Goal: Use online tool/utility: Utilize a website feature to perform a specific function

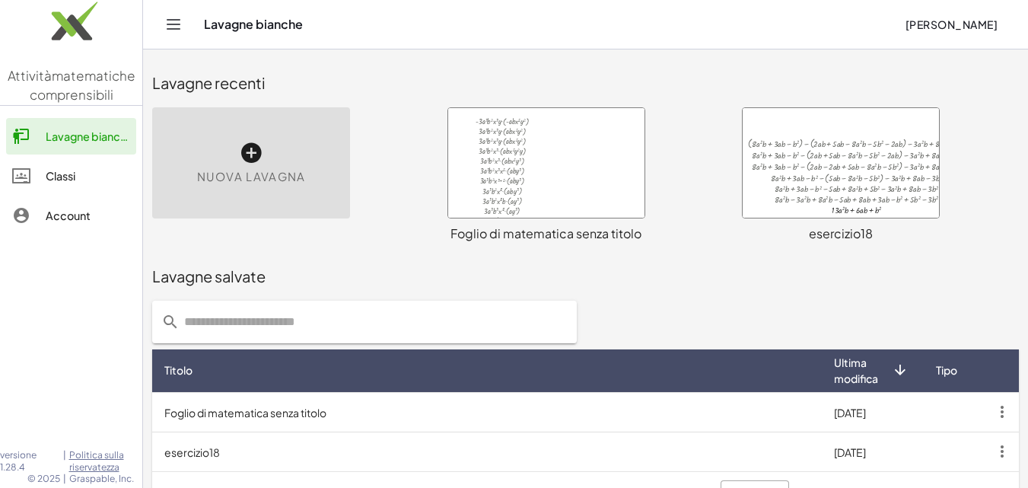
click at [571, 191] on div at bounding box center [546, 163] width 196 height 110
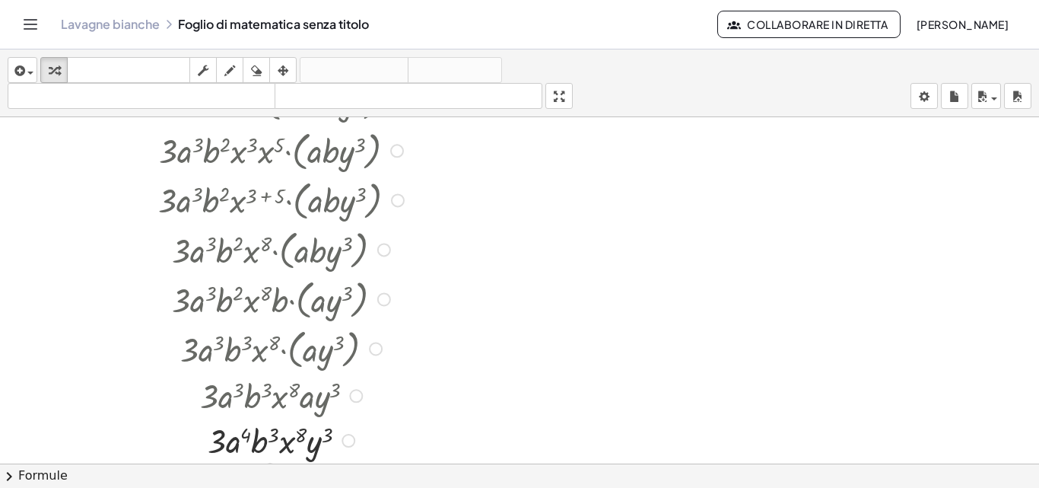
scroll to position [304, 0]
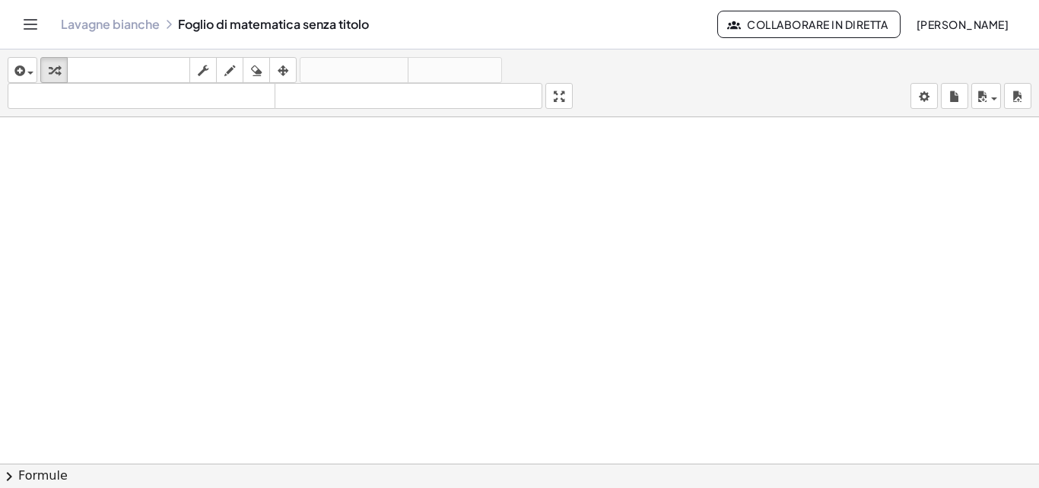
scroll to position [2423, 0]
click at [11, 60] on button "inserire" at bounding box center [23, 70] width 30 height 26
click at [14, 68] on icon "button" at bounding box center [18, 71] width 14 height 18
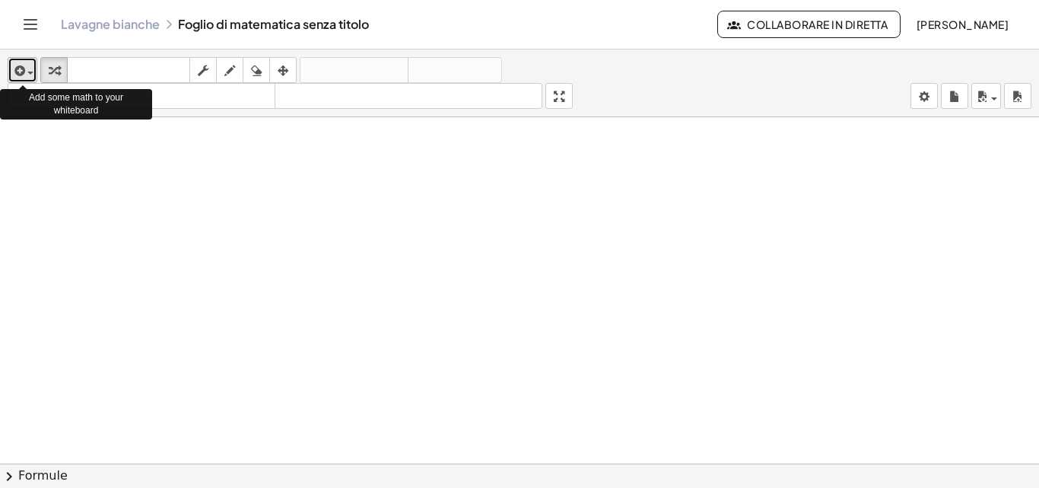
click at [18, 74] on icon "button" at bounding box center [18, 71] width 14 height 18
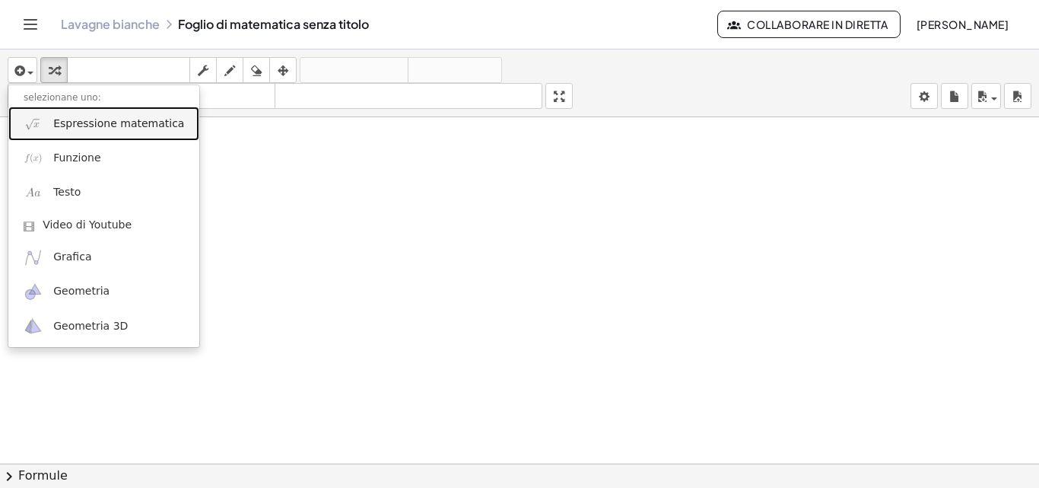
click at [72, 126] on font "Espressione matematica" at bounding box center [118, 123] width 131 height 12
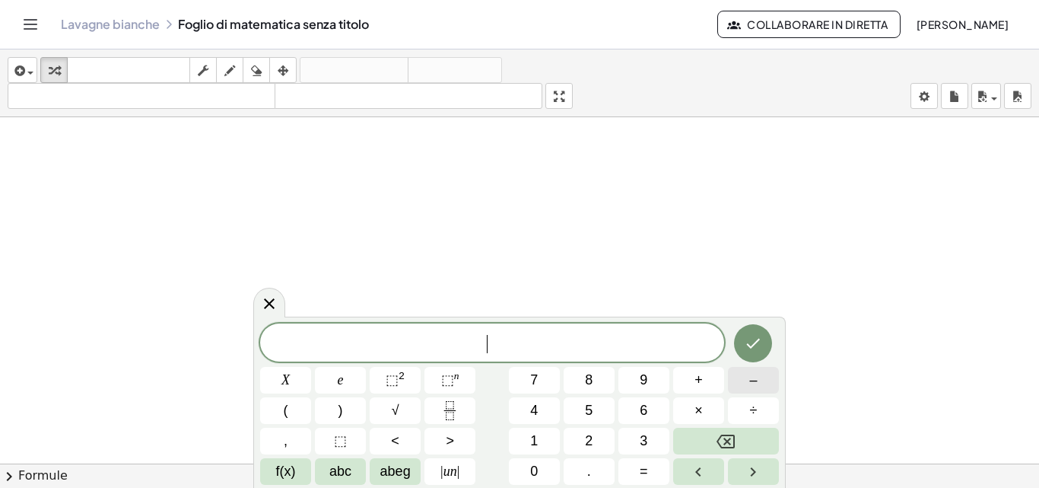
click at [746, 383] on button "–" at bounding box center [753, 380] width 51 height 27
click at [585, 443] on font "2" at bounding box center [589, 440] width 8 height 15
click at [290, 419] on button "(" at bounding box center [285, 410] width 51 height 27
click at [754, 384] on font "–" at bounding box center [753, 379] width 8 height 15
click at [641, 440] on font "3" at bounding box center [644, 440] width 8 height 15
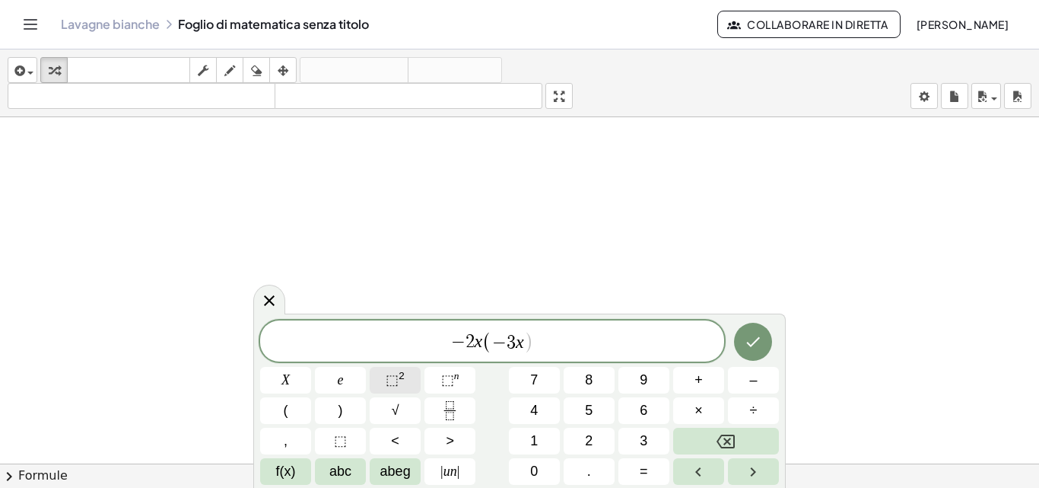
click at [394, 370] on span "⬚ 2" at bounding box center [395, 380] width 19 height 21
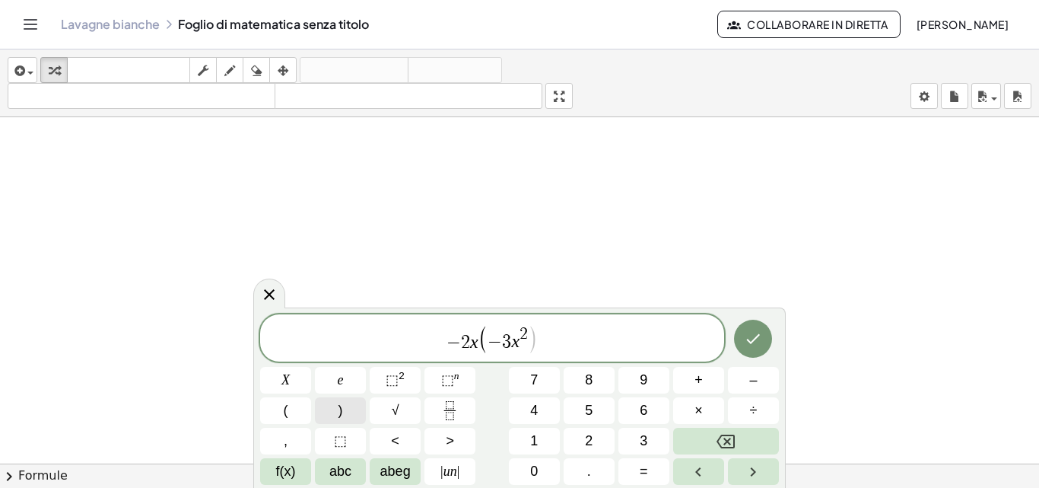
click at [341, 403] on font ")" at bounding box center [341, 409] width 5 height 15
click at [306, 414] on button "(" at bounding box center [285, 410] width 51 height 27
click at [441, 408] on icon "Frazione" at bounding box center [449, 410] width 19 height 19
click at [455, 413] on icon "Frazione" at bounding box center [449, 410] width 19 height 19
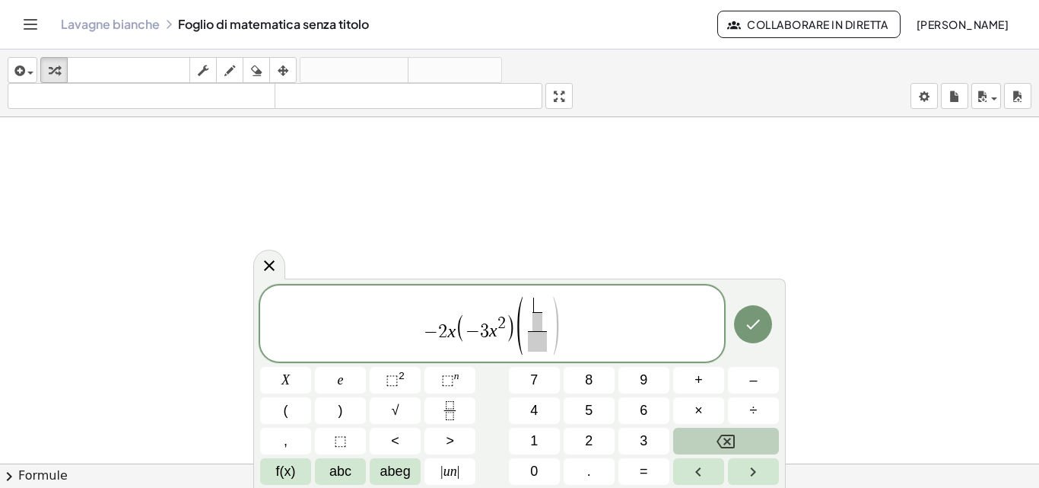
click at [749, 440] on button "Backspace" at bounding box center [726, 441] width 106 height 27
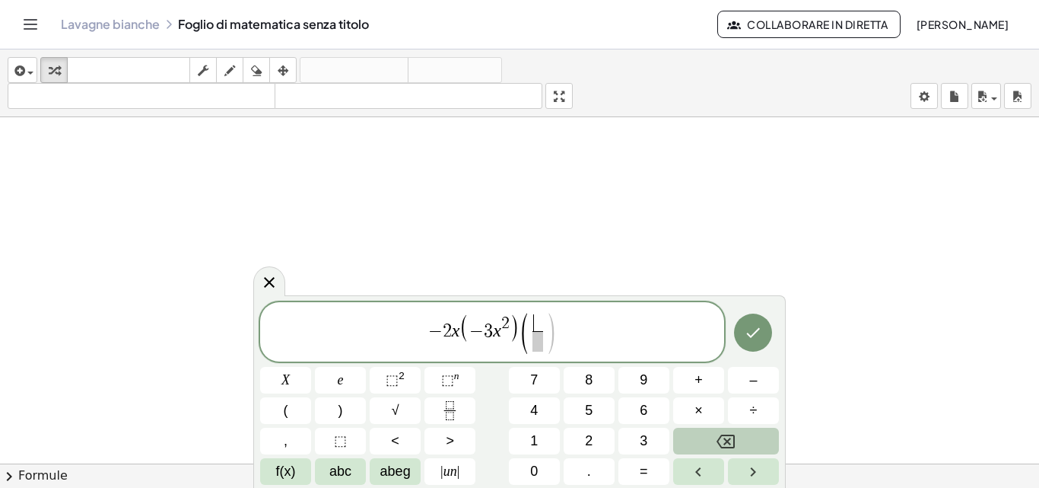
click at [749, 440] on button "Backspace" at bounding box center [726, 441] width 106 height 27
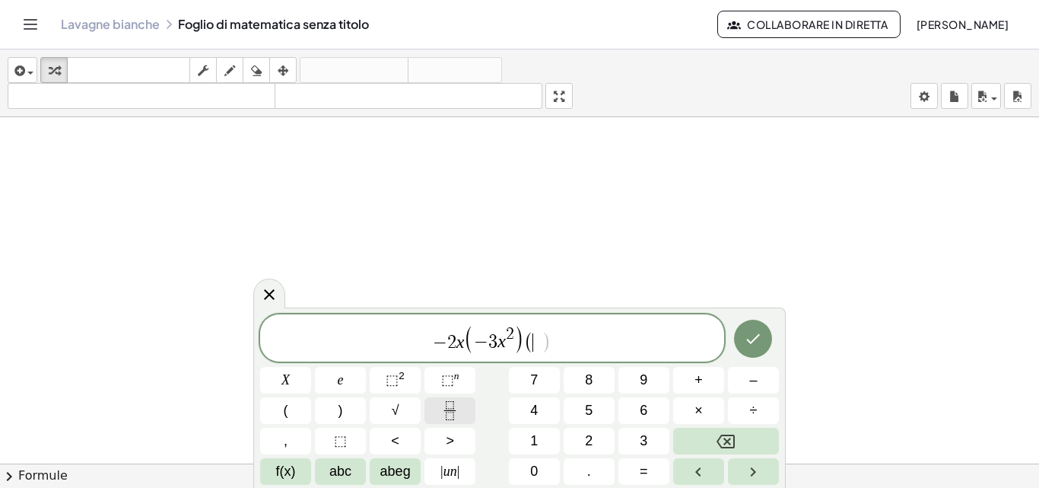
click at [457, 409] on icon "Frazione" at bounding box center [449, 410] width 19 height 19
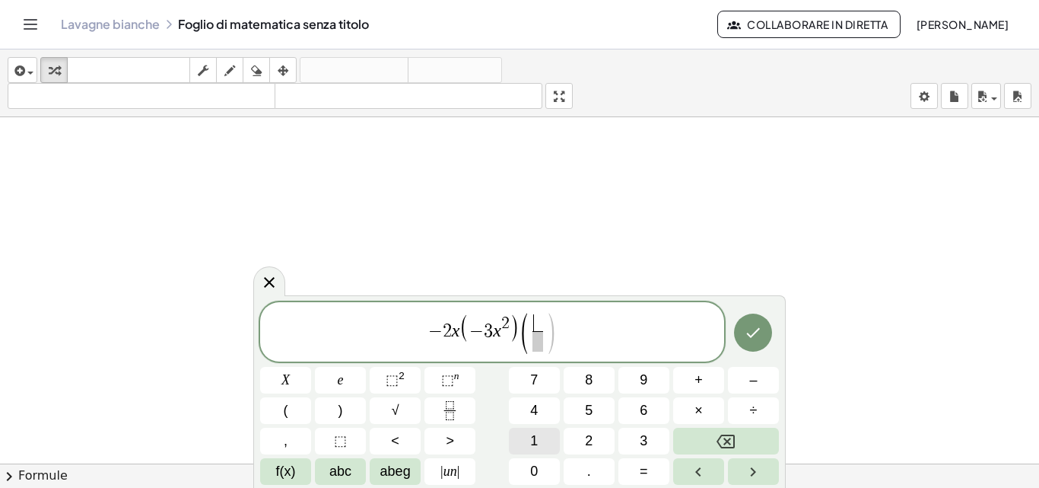
click at [533, 431] on span "1" at bounding box center [534, 441] width 8 height 21
click at [706, 478] on icon "Freccia sinistra" at bounding box center [698, 471] width 18 height 18
click at [659, 439] on button "3" at bounding box center [643, 441] width 51 height 27
click at [733, 437] on icon "Backspace" at bounding box center [726, 441] width 18 height 18
click at [756, 469] on icon "Freccia destra" at bounding box center [753, 471] width 18 height 18
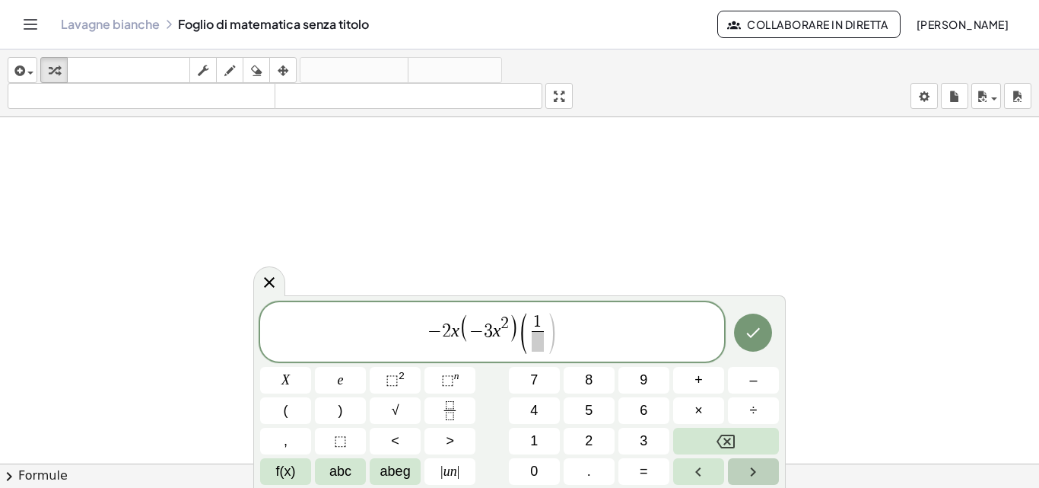
click at [748, 464] on icon "Freccia destra" at bounding box center [753, 471] width 18 height 18
click at [640, 436] on font "3" at bounding box center [644, 440] width 8 height 15
click at [743, 472] on button "Freccia destra" at bounding box center [753, 471] width 51 height 27
click at [359, 412] on button ")" at bounding box center [340, 410] width 51 height 27
click at [272, 412] on button "(" at bounding box center [285, 410] width 51 height 27
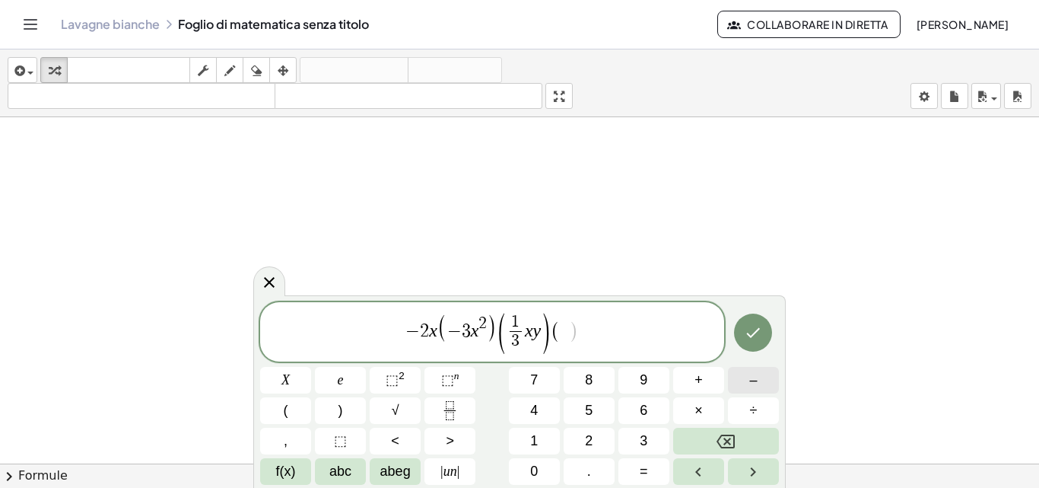
click at [757, 379] on font "–" at bounding box center [753, 379] width 8 height 15
click at [440, 407] on icon "Frazione" at bounding box center [449, 410] width 19 height 19
click at [540, 443] on button "1" at bounding box center [534, 441] width 51 height 27
click at [754, 462] on icon "Freccia destra" at bounding box center [753, 471] width 18 height 18
click at [580, 437] on button "2" at bounding box center [589, 441] width 51 height 27
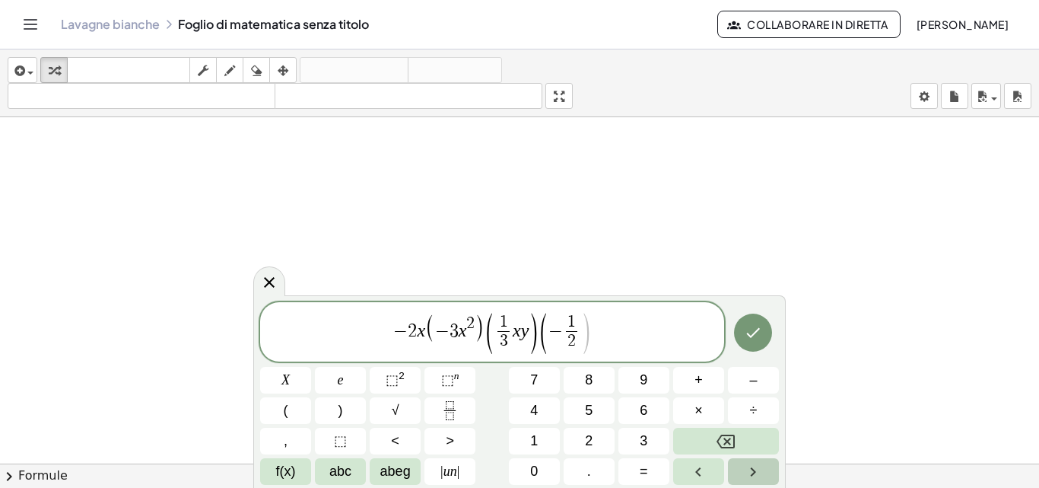
click at [754, 477] on icon "Freccia destra" at bounding box center [753, 471] width 18 height 18
click at [394, 373] on font "⬚" at bounding box center [392, 379] width 13 height 15
click at [337, 403] on button ")" at bounding box center [340, 410] width 51 height 27
click at [743, 331] on button "Fatto" at bounding box center [753, 332] width 38 height 38
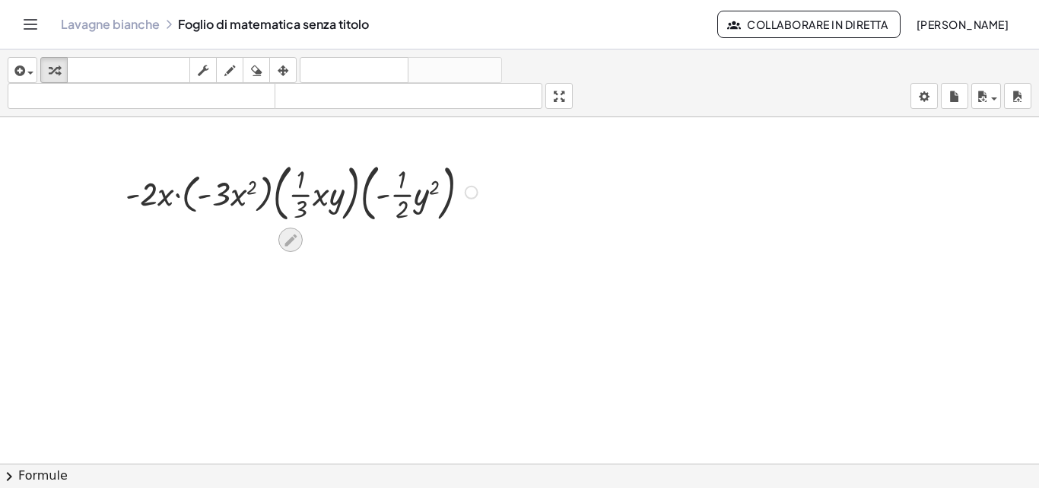
click at [288, 235] on icon at bounding box center [290, 240] width 16 height 16
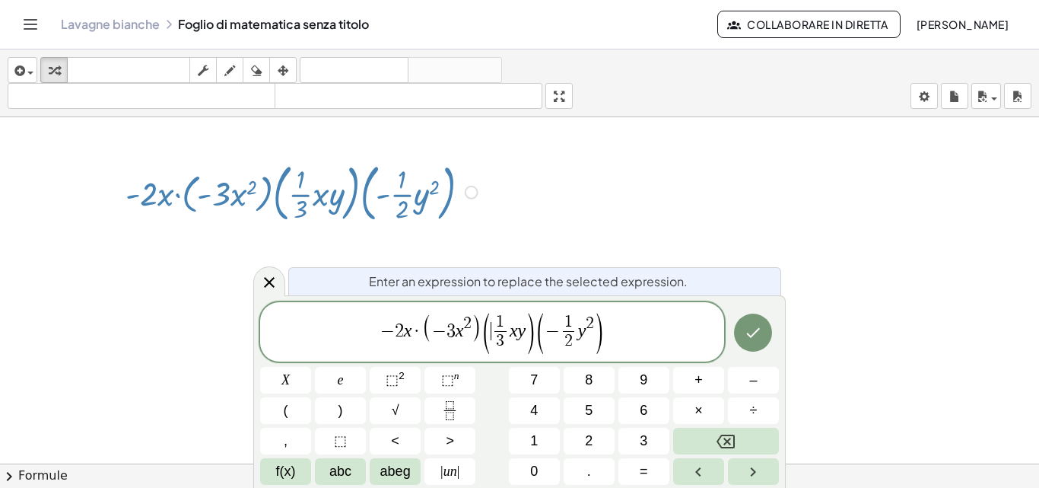
click at [488, 336] on span "(" at bounding box center [486, 333] width 11 height 45
click at [761, 377] on button "–" at bounding box center [753, 380] width 51 height 27
click at [763, 334] on button "Fatto" at bounding box center [753, 332] width 38 height 38
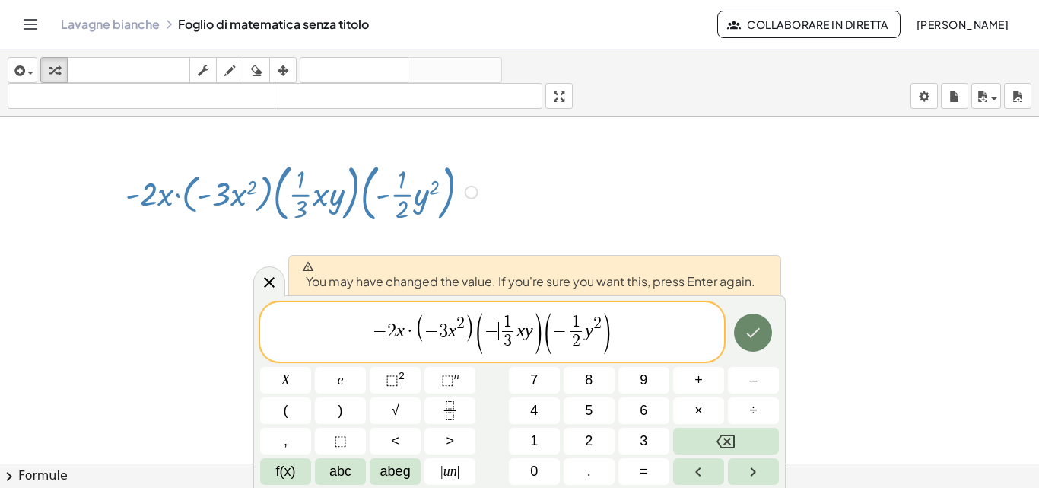
click at [758, 330] on icon "Fatto" at bounding box center [754, 332] width 14 height 10
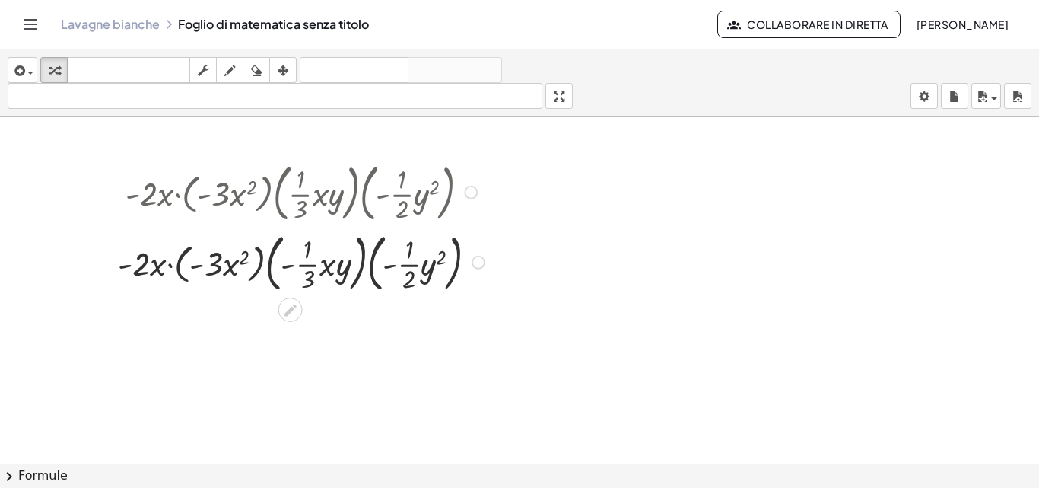
click at [378, 203] on div at bounding box center [303, 191] width 386 height 70
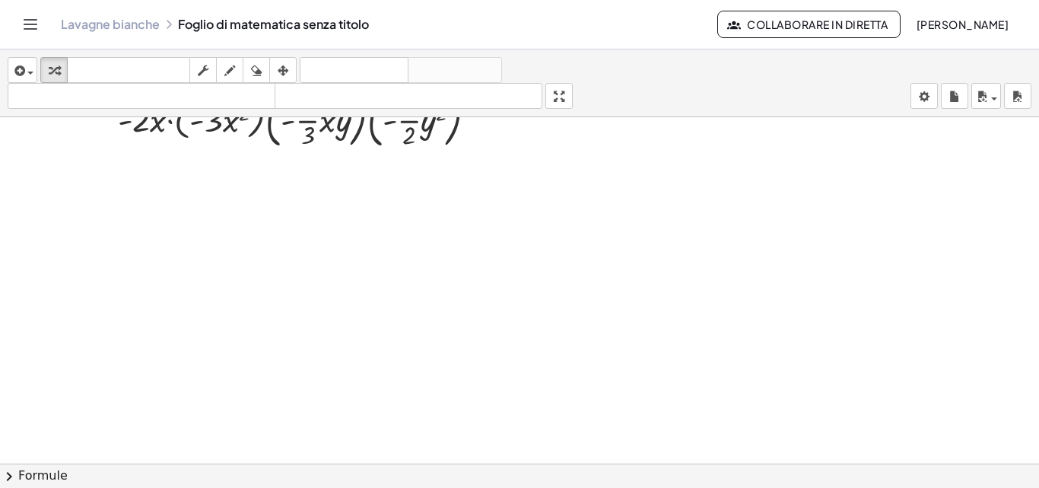
scroll to position [2499, 0]
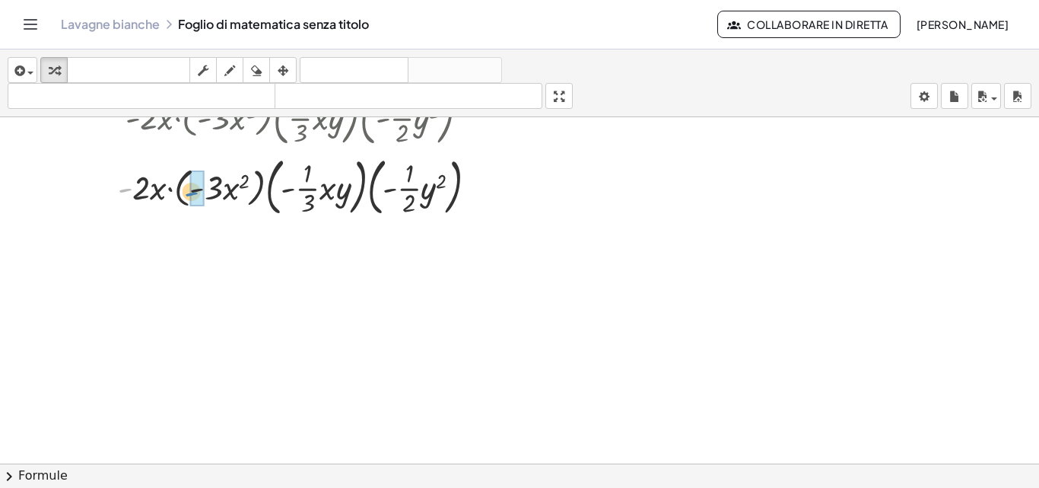
drag, startPoint x: 122, startPoint y: 189, endPoint x: 189, endPoint y: 192, distance: 66.3
click at [189, 192] on div at bounding box center [303, 185] width 386 height 70
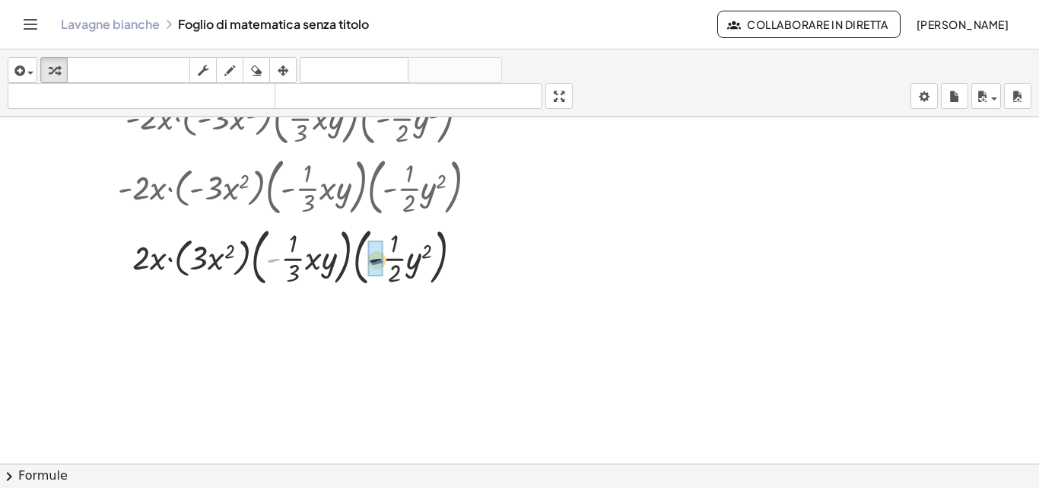
drag, startPoint x: 270, startPoint y: 258, endPoint x: 370, endPoint y: 260, distance: 99.7
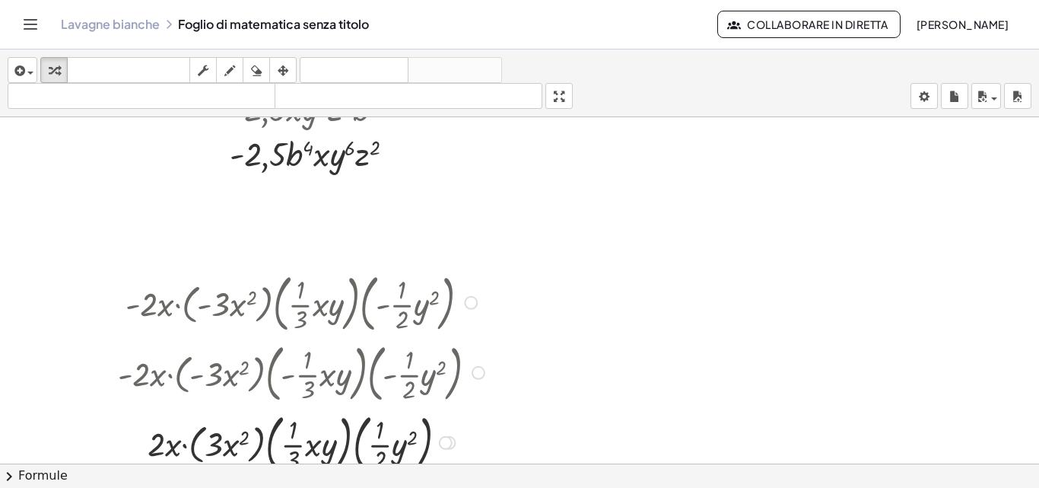
scroll to position [2389, 0]
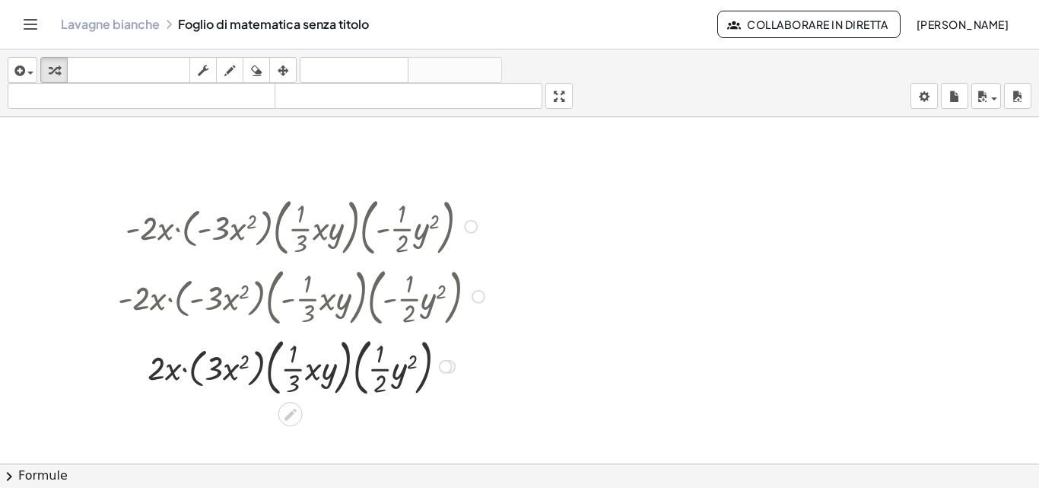
click at [199, 383] on div at bounding box center [303, 365] width 386 height 70
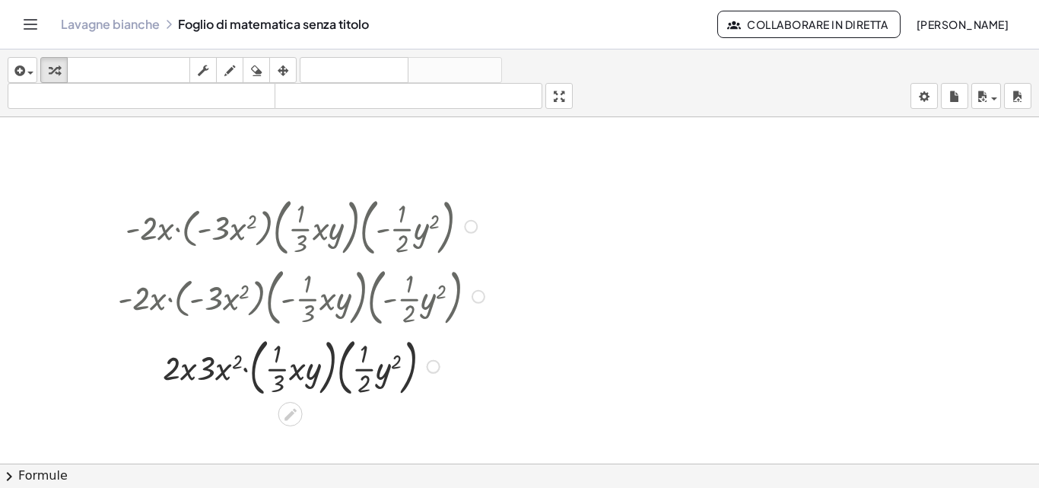
click at [256, 386] on div at bounding box center [303, 365] width 386 height 70
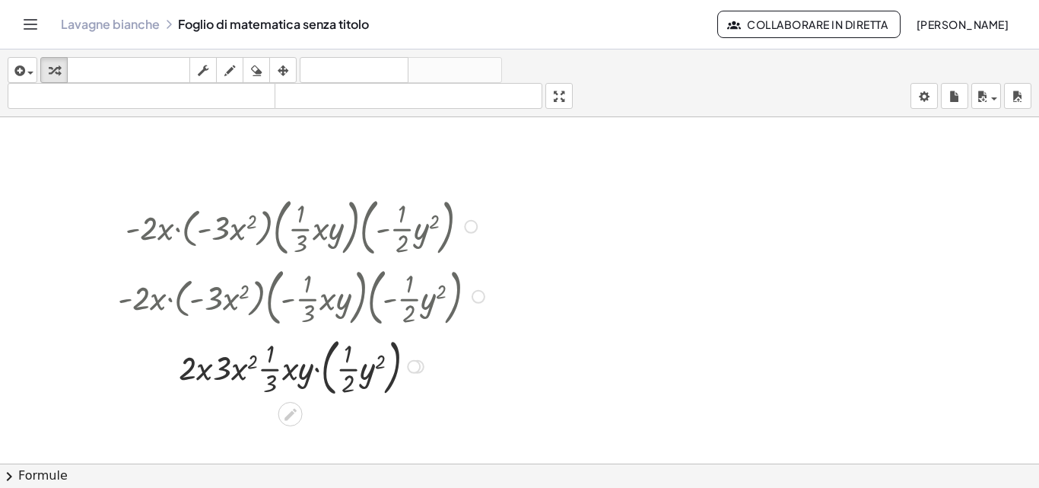
click at [326, 387] on div at bounding box center [303, 365] width 386 height 70
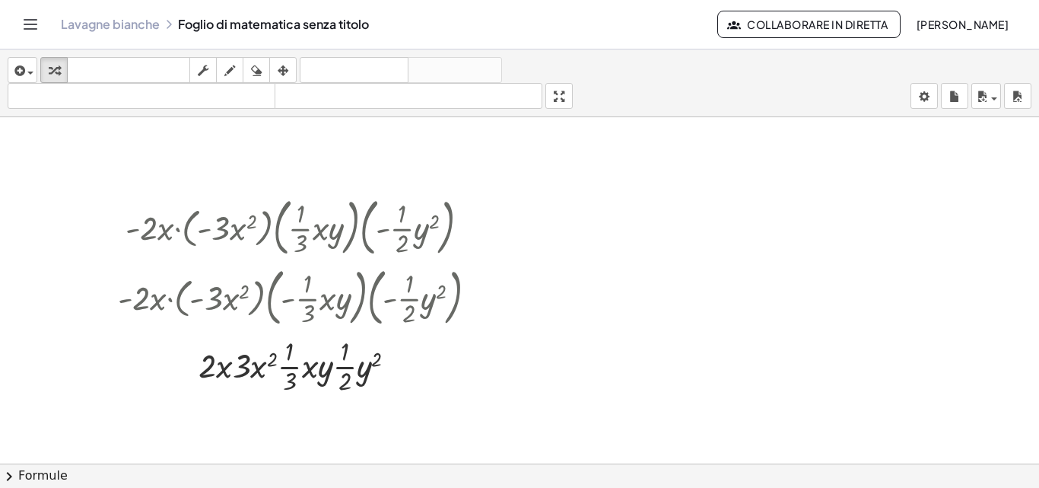
scroll to position [2465, 0]
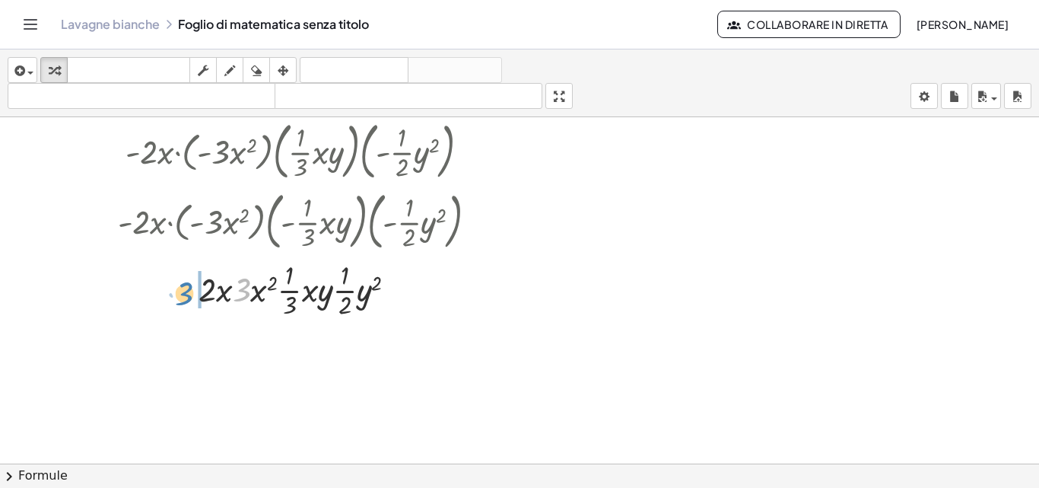
drag, startPoint x: 244, startPoint y: 289, endPoint x: 187, endPoint y: 293, distance: 57.2
click at [187, 293] on div at bounding box center [303, 288] width 386 height 65
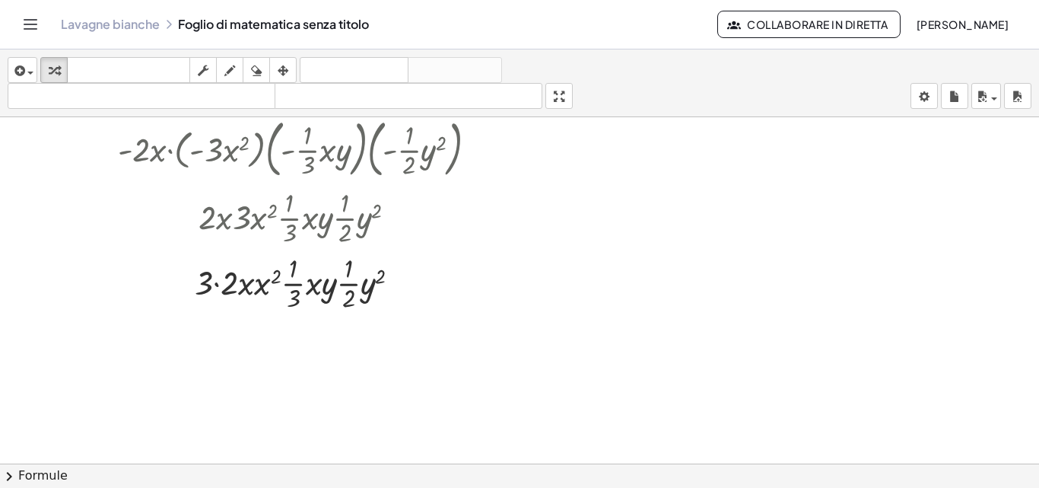
scroll to position [2541, 0]
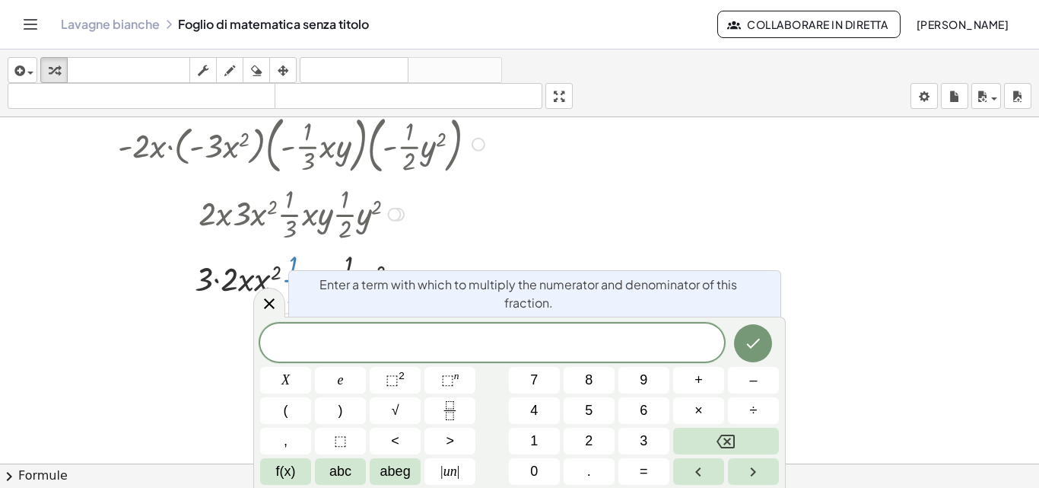
click at [298, 289] on body "Attività matematiche comprensibili Lavagne bianche Classi Account versione 1.28…" at bounding box center [519, 244] width 1039 height 488
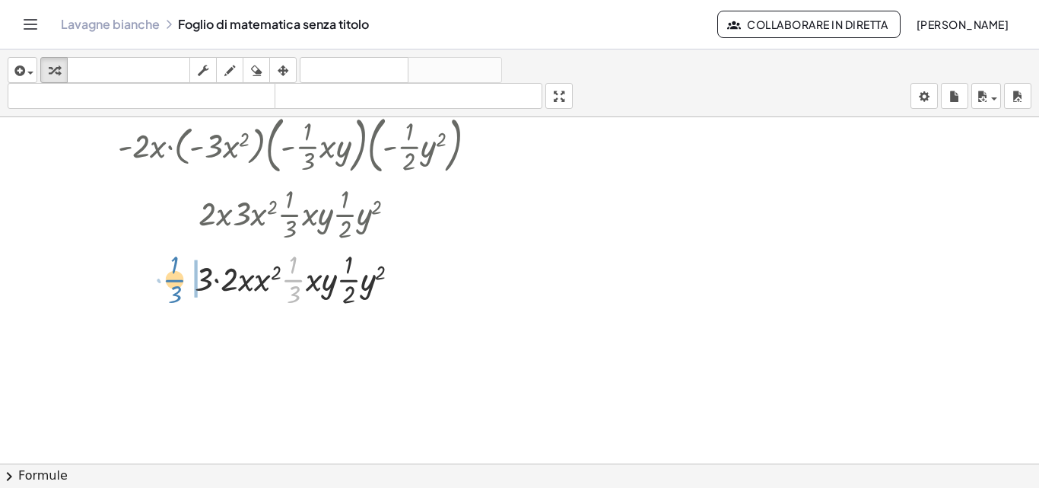
drag, startPoint x: 293, startPoint y: 278, endPoint x: 184, endPoint y: 274, distance: 108.9
click at [183, 274] on div at bounding box center [303, 278] width 386 height 65
drag, startPoint x: 348, startPoint y: 282, endPoint x: 174, endPoint y: 271, distance: 173.8
click at [174, 271] on div at bounding box center [303, 278] width 386 height 65
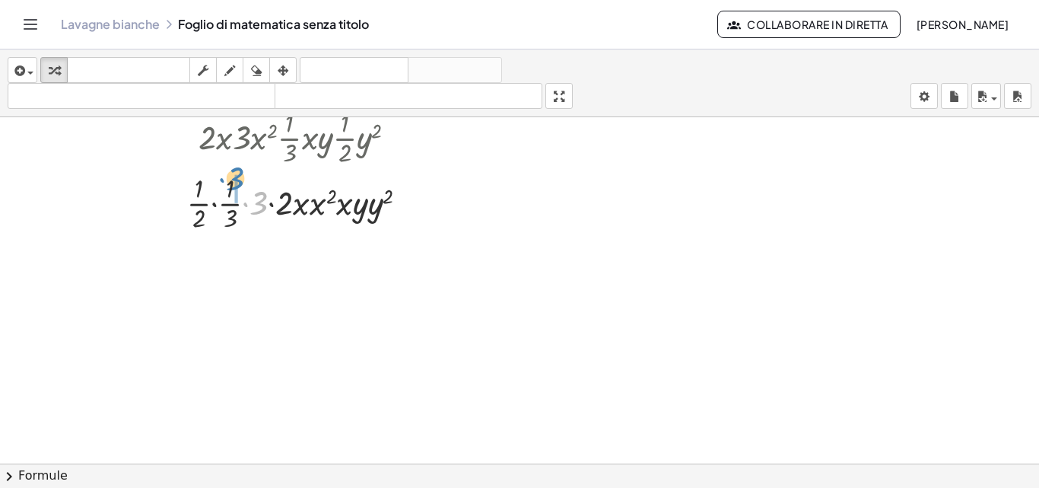
drag, startPoint x: 262, startPoint y: 204, endPoint x: 239, endPoint y: 180, distance: 33.9
click at [239, 180] on div at bounding box center [303, 202] width 386 height 65
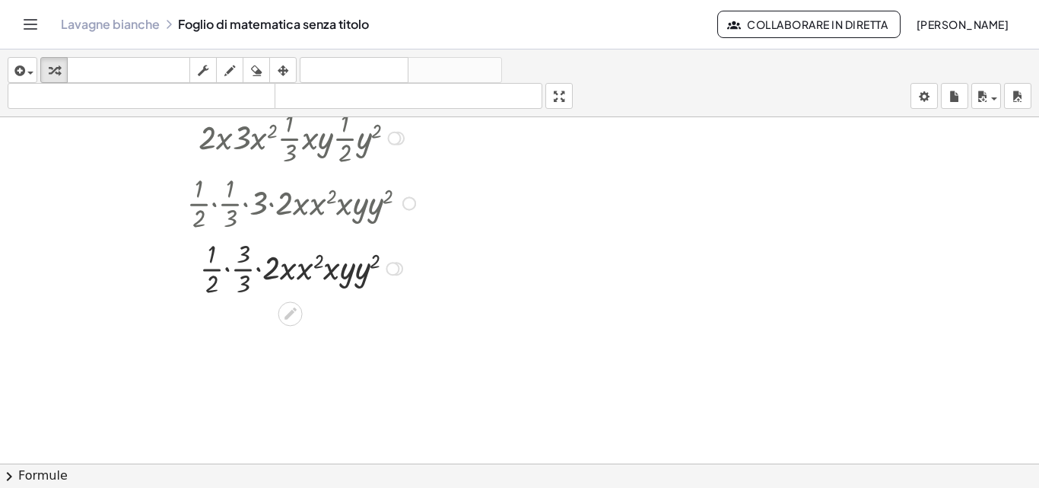
scroll to position [2693, 0]
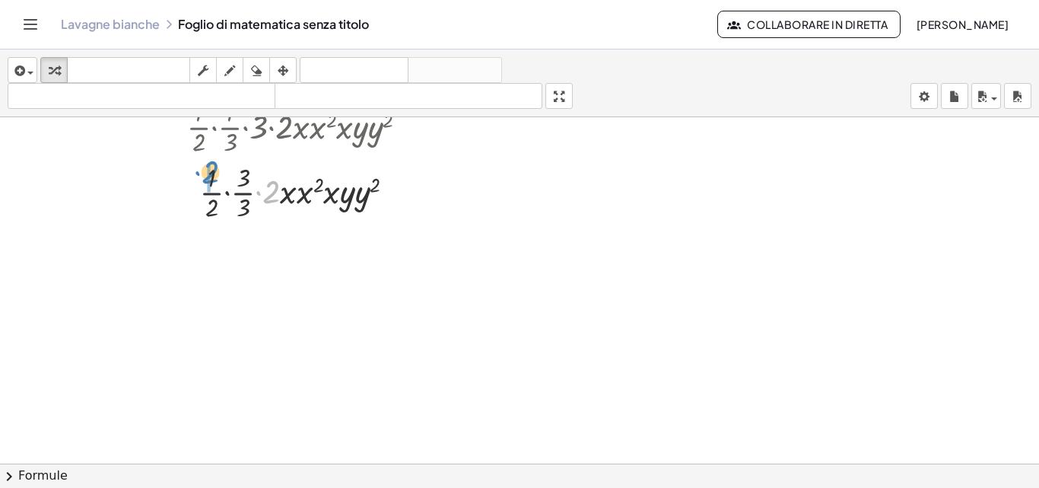
drag, startPoint x: 270, startPoint y: 195, endPoint x: 209, endPoint y: 175, distance: 64.0
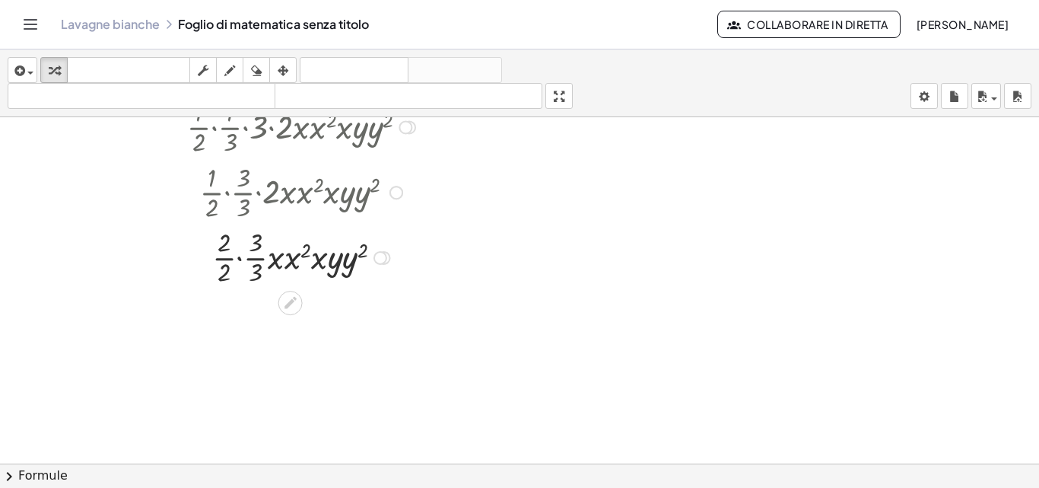
scroll to position [2769, 0]
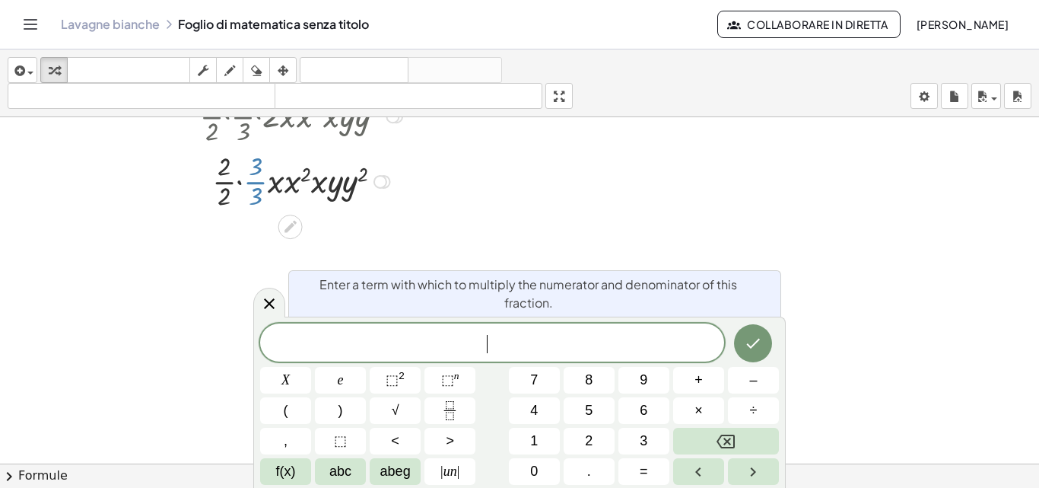
click at [257, 164] on div at bounding box center [303, 180] width 386 height 65
click at [276, 165] on div at bounding box center [303, 180] width 386 height 65
click at [488, 178] on div at bounding box center [303, 180] width 386 height 65
click at [495, 175] on div at bounding box center [303, 180] width 386 height 65
click at [271, 299] on icon at bounding box center [269, 303] width 18 height 18
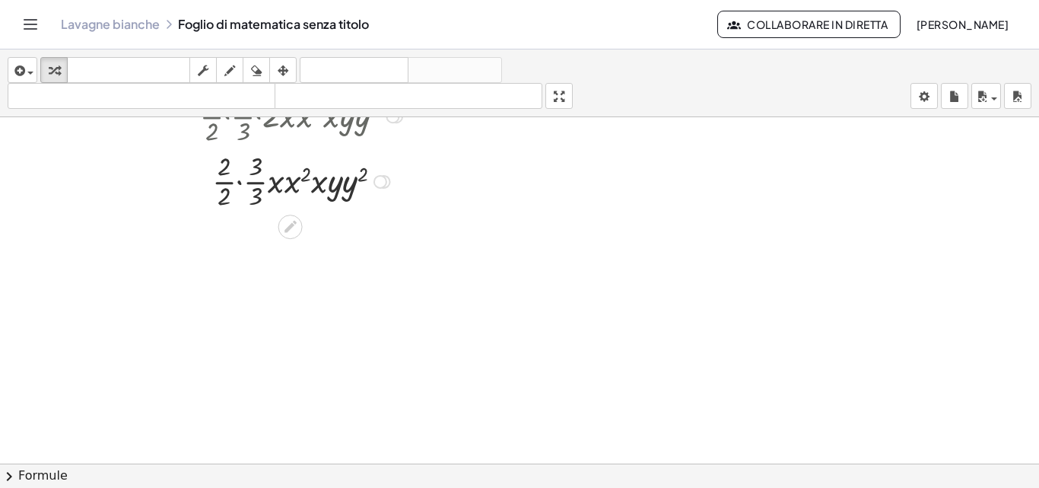
click at [227, 182] on div at bounding box center [303, 180] width 386 height 65
click at [241, 250] on div at bounding box center [303, 245] width 386 height 65
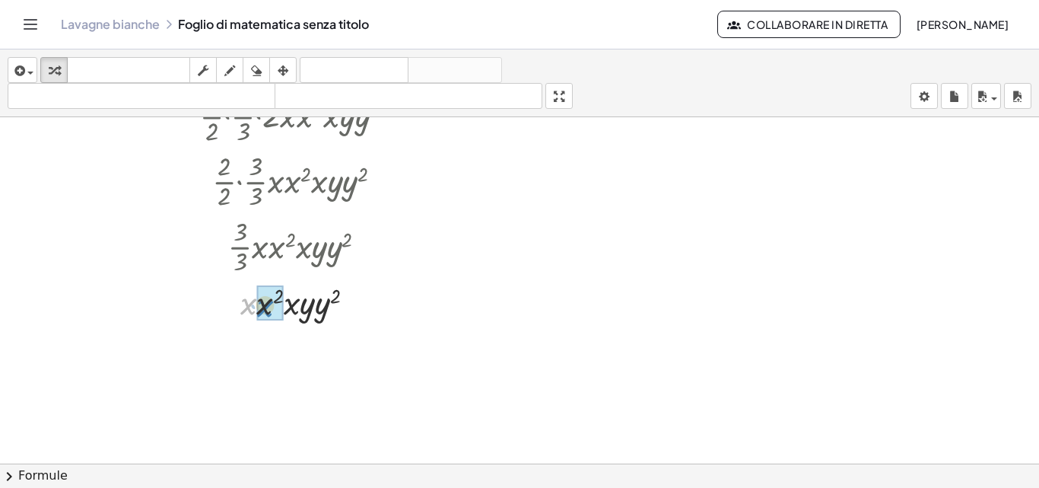
drag, startPoint x: 247, startPoint y: 304, endPoint x: 264, endPoint y: 307, distance: 16.9
drag, startPoint x: 273, startPoint y: 335, endPoint x: 291, endPoint y: 341, distance: 18.3
click at [291, 341] on div at bounding box center [303, 345] width 386 height 45
drag, startPoint x: 272, startPoint y: 340, endPoint x: 291, endPoint y: 342, distance: 19.8
click at [291, 342] on div at bounding box center [303, 345] width 386 height 45
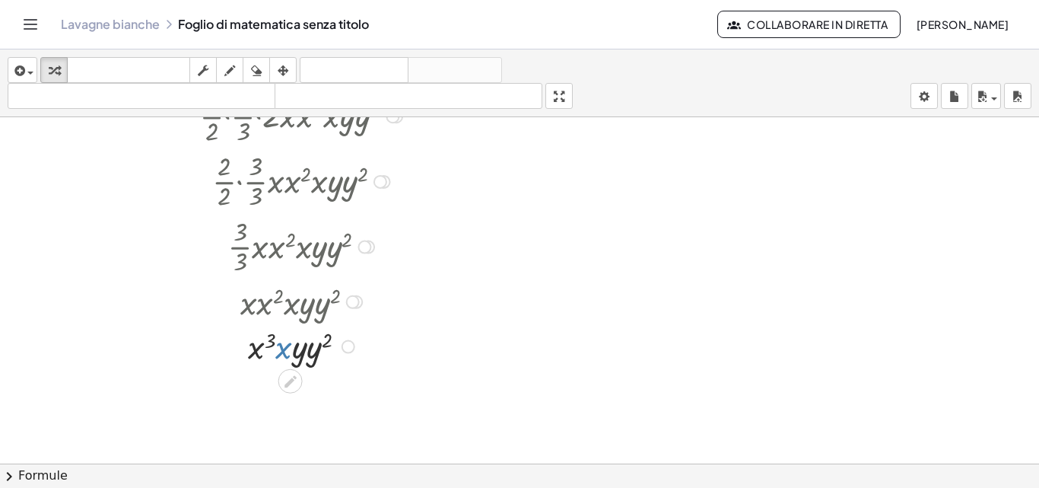
click at [280, 352] on div at bounding box center [303, 345] width 386 height 45
drag, startPoint x: 280, startPoint y: 352, endPoint x: 276, endPoint y: 339, distance: 14.2
click at [276, 339] on div at bounding box center [303, 345] width 386 height 45
click at [286, 351] on div at bounding box center [303, 345] width 386 height 45
drag, startPoint x: 284, startPoint y: 345, endPoint x: 267, endPoint y: 343, distance: 17.6
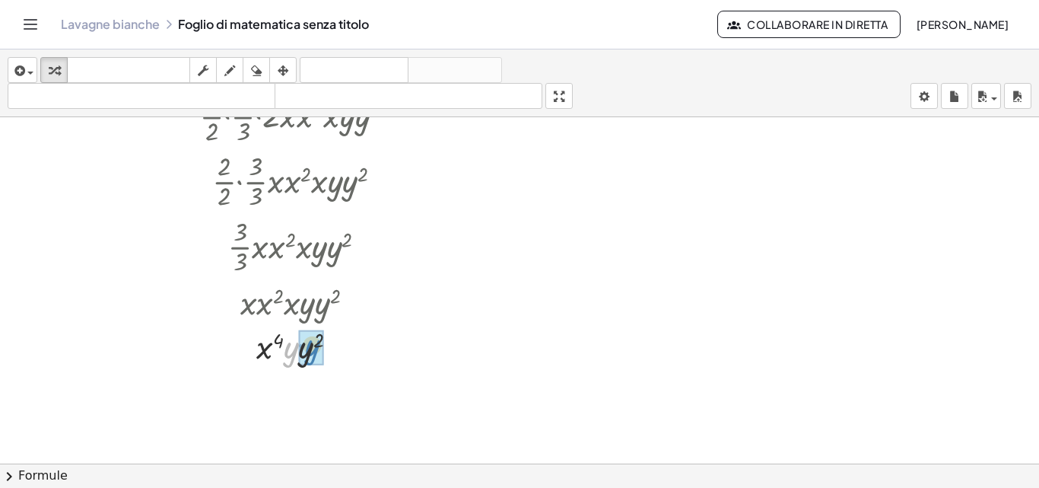
drag, startPoint x: 288, startPoint y: 351, endPoint x: 305, endPoint y: 348, distance: 17.8
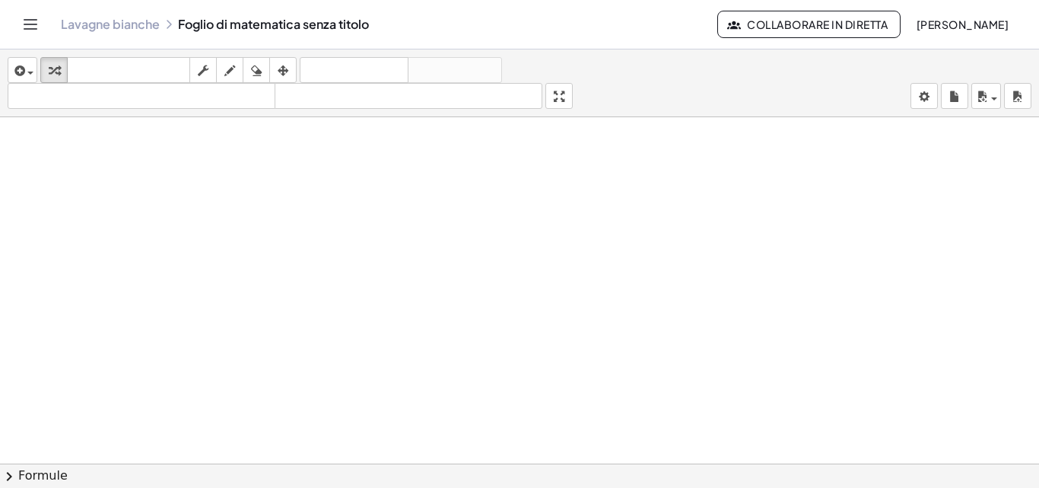
scroll to position [3115, 0]
click at [15, 68] on icon "button" at bounding box center [18, 71] width 14 height 18
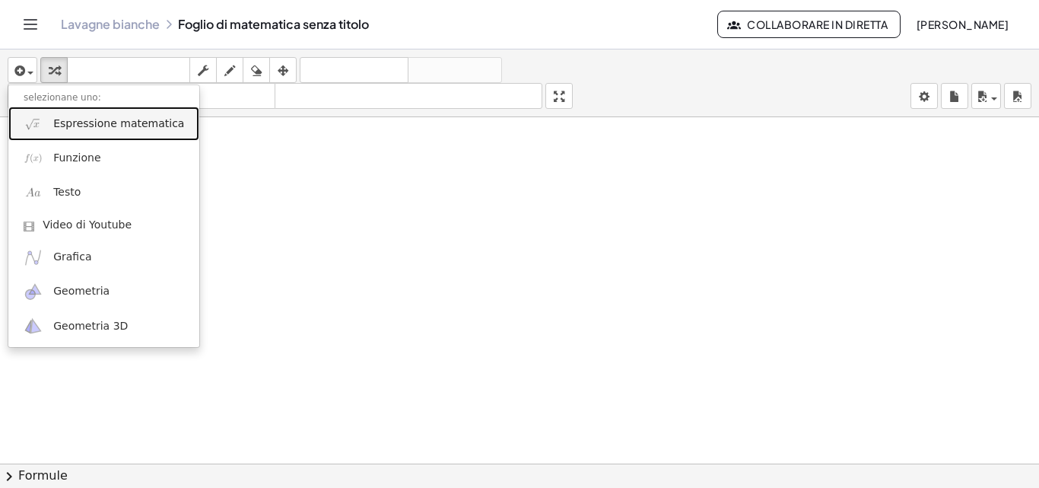
click at [78, 120] on font "Espressione matematica" at bounding box center [118, 123] width 131 height 12
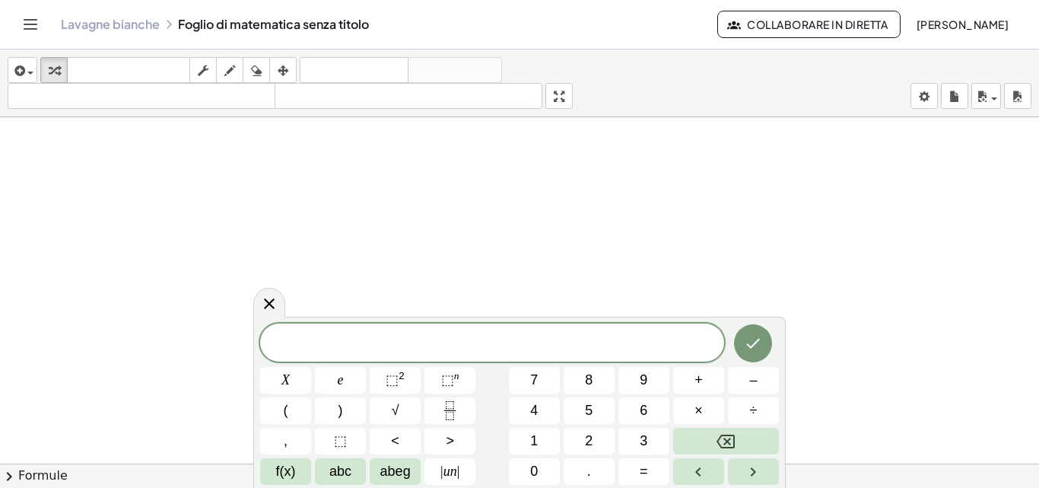
scroll to position [3461, 0]
click at [300, 405] on button "(" at bounding box center [285, 410] width 51 height 27
click at [758, 391] on button "–" at bounding box center [753, 380] width 51 height 27
click at [640, 421] on button "6" at bounding box center [643, 410] width 51 height 27
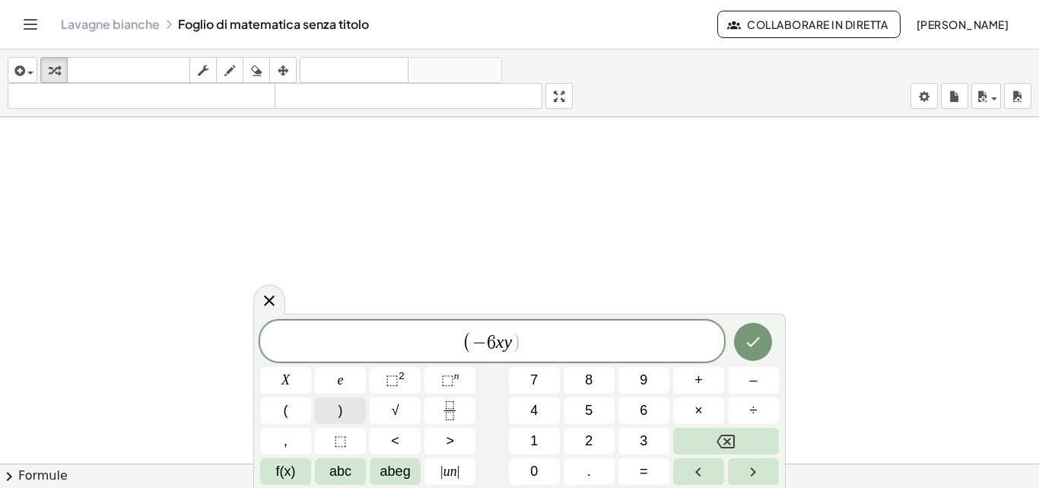
click at [353, 405] on button ")" at bounding box center [340, 410] width 51 height 27
click at [288, 404] on font "(" at bounding box center [286, 409] width 5 height 15
click at [752, 379] on font "–" at bounding box center [753, 379] width 8 height 15
click at [463, 407] on button "Frazione" at bounding box center [449, 410] width 51 height 27
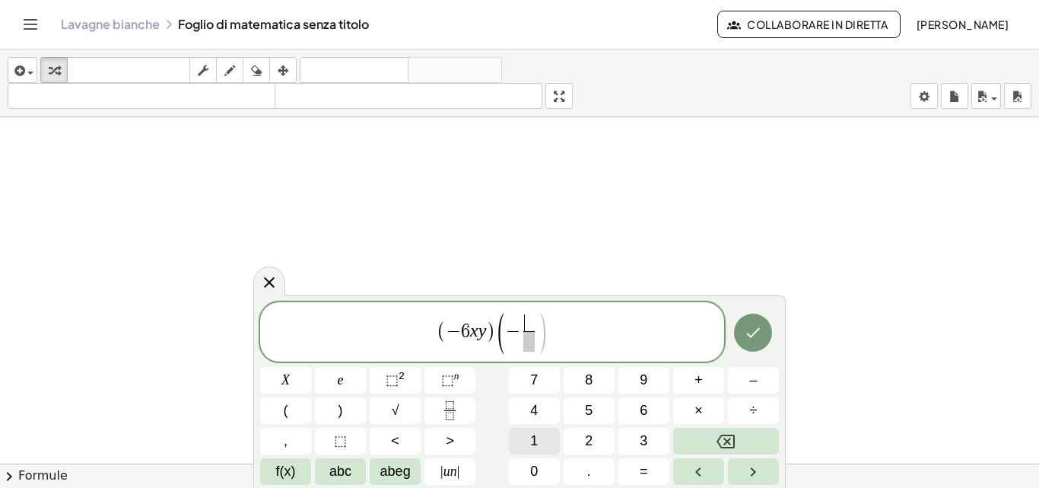
click at [524, 428] on button "1" at bounding box center [534, 441] width 51 height 27
click at [764, 461] on button "Freccia destra" at bounding box center [753, 471] width 51 height 27
click at [645, 435] on font "3" at bounding box center [644, 440] width 8 height 15
click at [742, 472] on button "Freccia destra" at bounding box center [753, 471] width 51 height 27
click at [374, 382] on button "⬚ 2" at bounding box center [395, 380] width 51 height 27
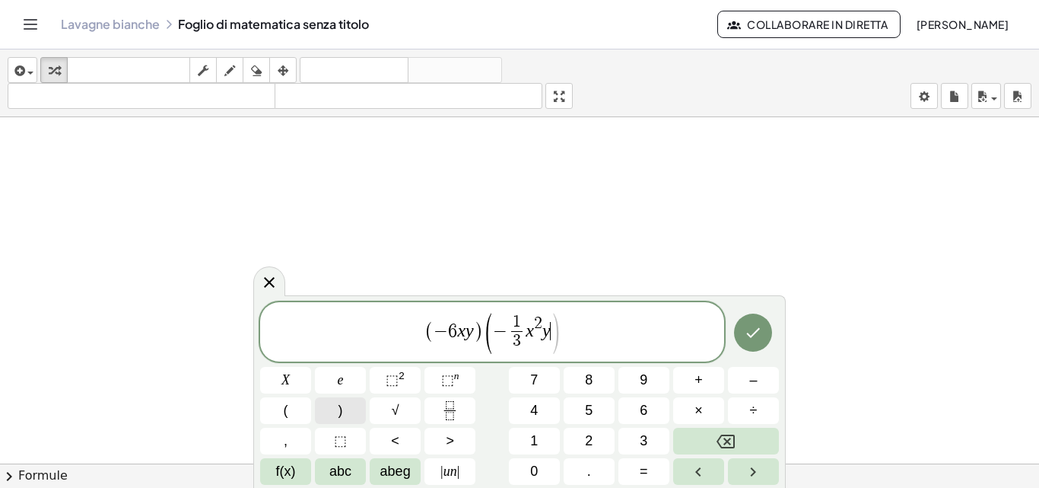
click at [351, 412] on button ")" at bounding box center [340, 410] width 51 height 27
click at [290, 408] on button "(" at bounding box center [285, 410] width 51 height 27
click at [466, 409] on button "Frazione" at bounding box center [449, 410] width 51 height 27
click at [542, 434] on button "1" at bounding box center [534, 441] width 51 height 27
click at [745, 476] on icon "Freccia destra" at bounding box center [753, 471] width 18 height 18
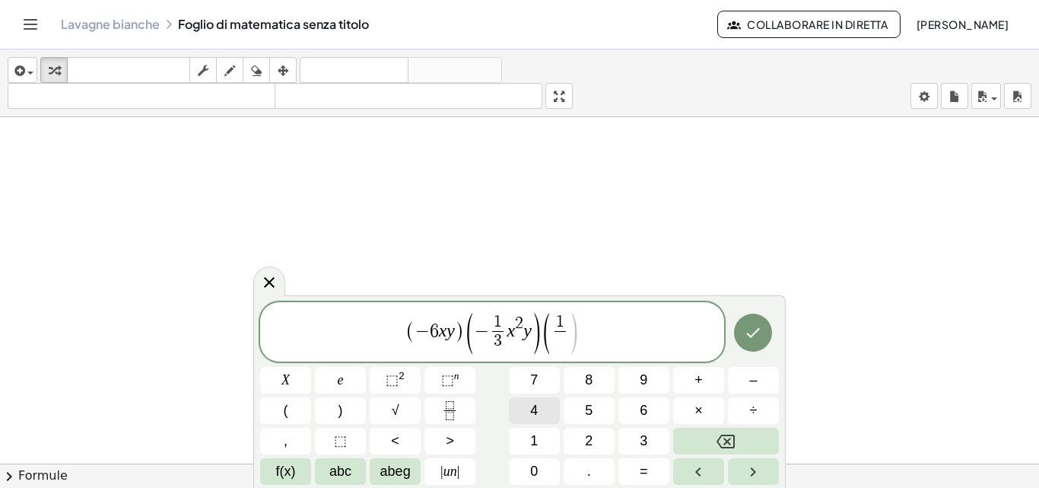
click at [551, 421] on button "4" at bounding box center [534, 410] width 51 height 27
click at [774, 469] on button "Freccia destra" at bounding box center [753, 471] width 51 height 27
click at [348, 398] on button ")" at bounding box center [340, 410] width 51 height 27
click at [755, 327] on icon "Fatto" at bounding box center [753, 332] width 18 height 18
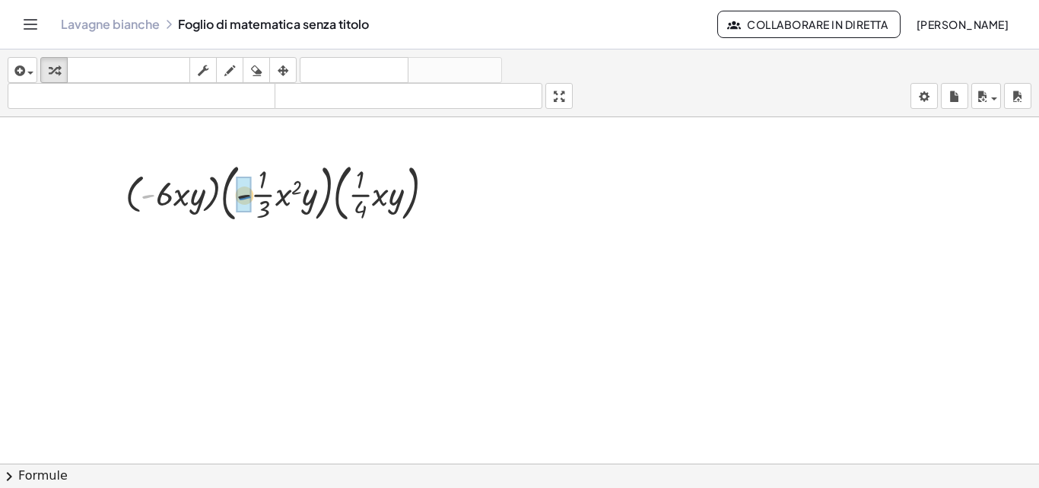
drag, startPoint x: 145, startPoint y: 194, endPoint x: 242, endPoint y: 195, distance: 96.6
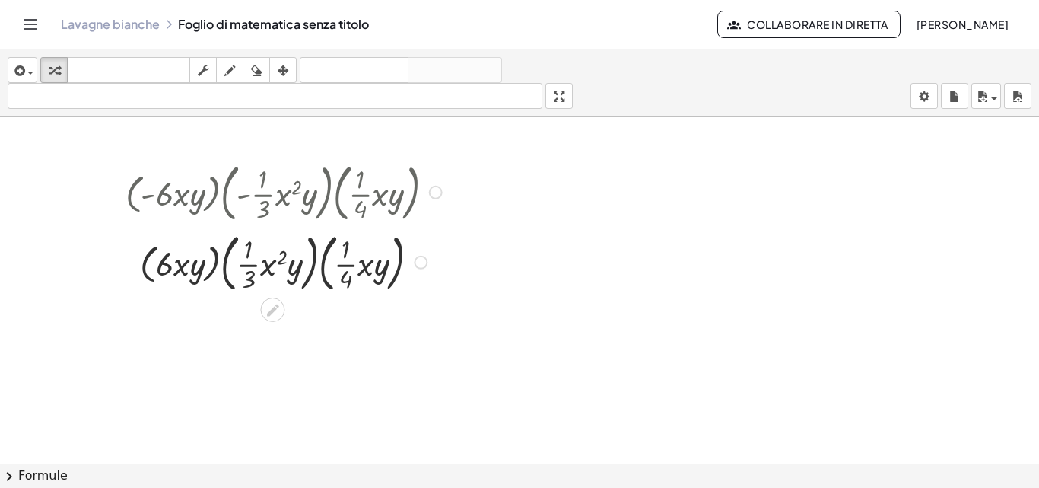
click at [146, 275] on div at bounding box center [286, 261] width 336 height 70
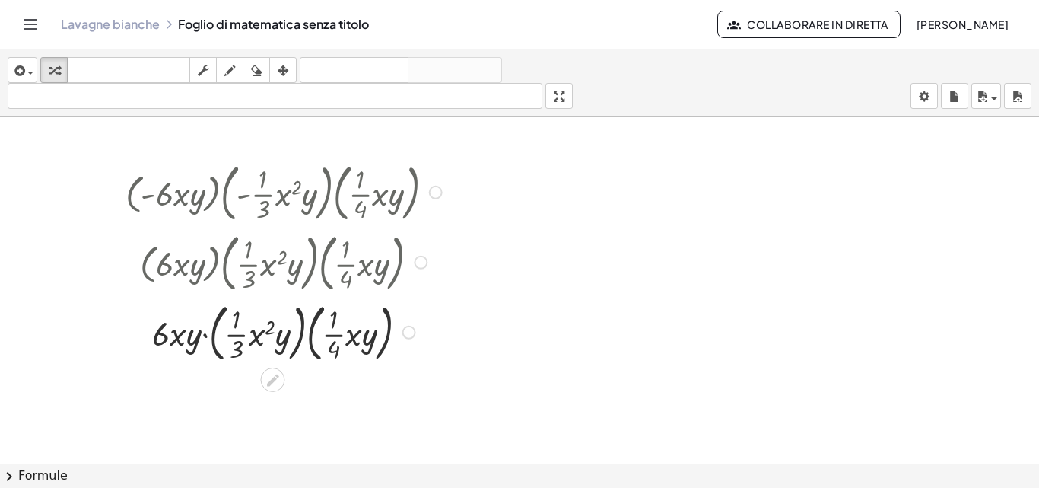
click at [212, 347] on div at bounding box center [286, 331] width 336 height 70
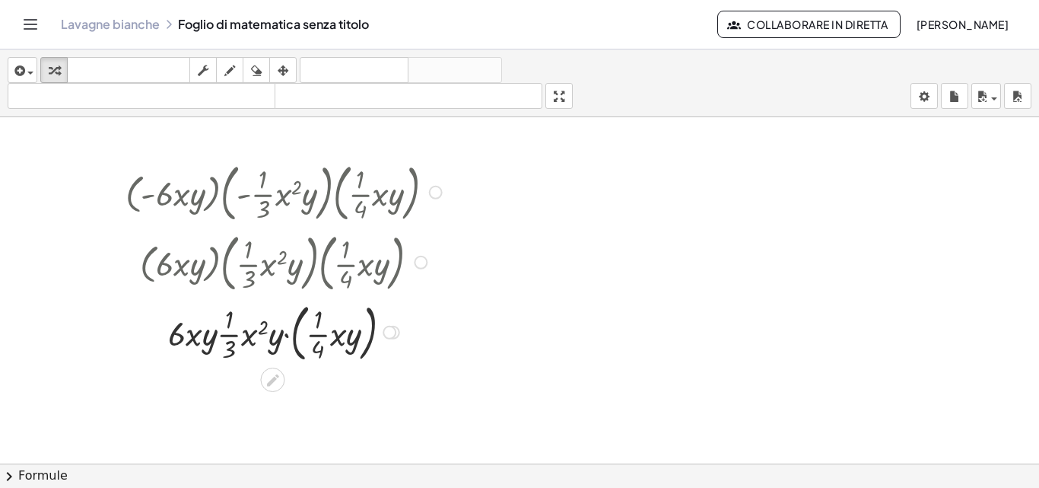
click at [298, 353] on div at bounding box center [286, 331] width 336 height 70
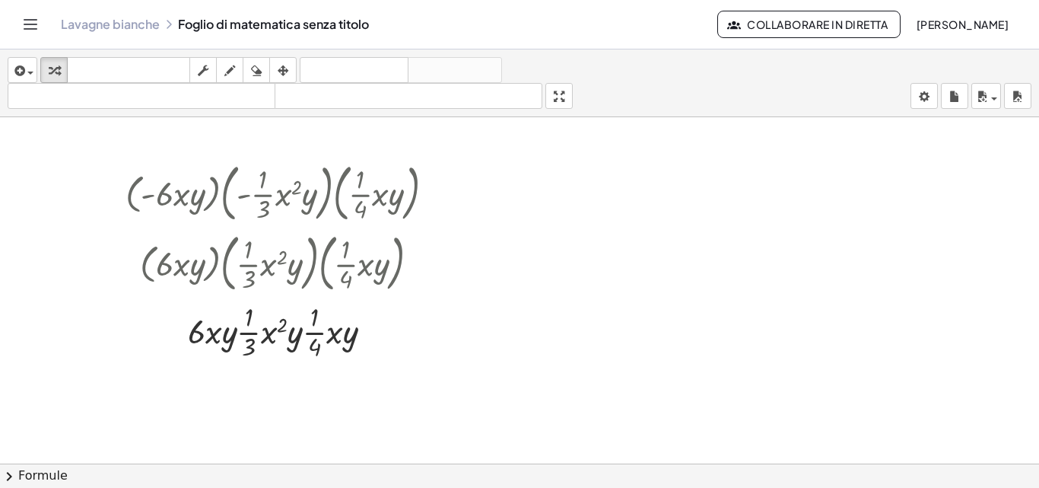
scroll to position [3191, 0]
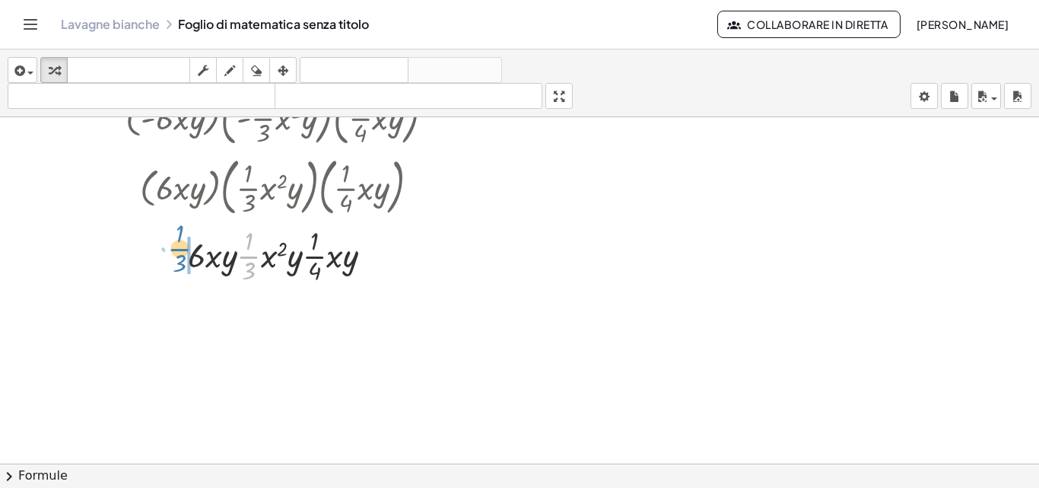
drag, startPoint x: 249, startPoint y: 257, endPoint x: 180, endPoint y: 250, distance: 69.6
click at [180, 250] on div at bounding box center [286, 254] width 336 height 65
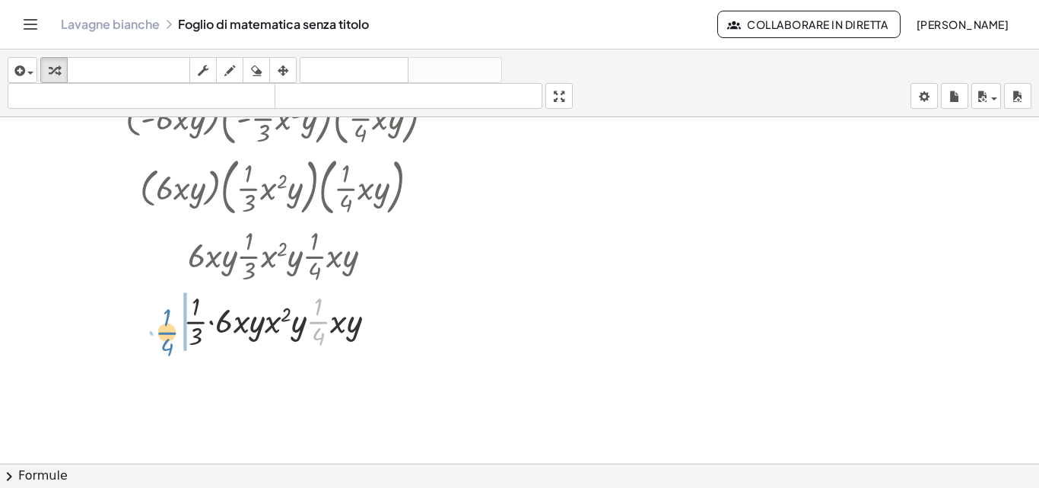
drag, startPoint x: 317, startPoint y: 320, endPoint x: 166, endPoint y: 331, distance: 151.7
click at [166, 331] on div at bounding box center [286, 320] width 336 height 65
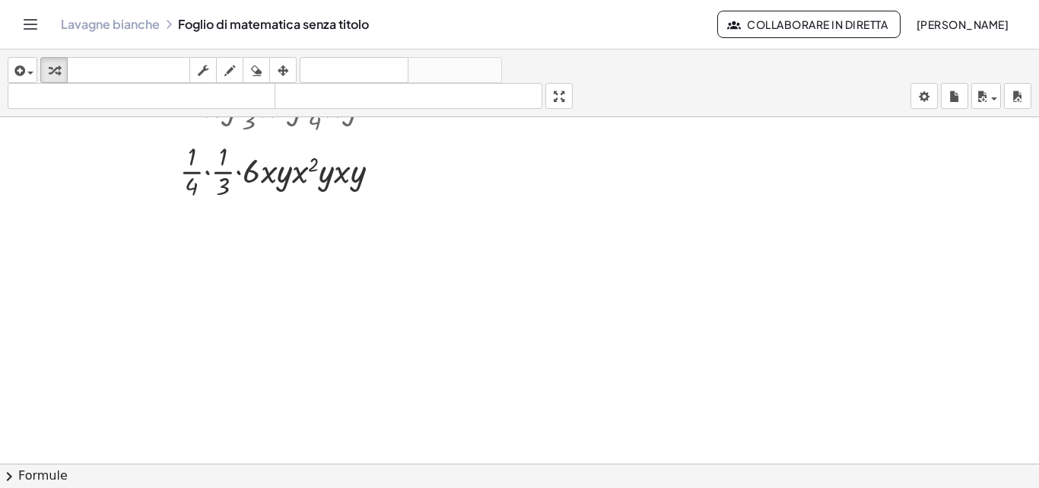
scroll to position [3343, 0]
drag, startPoint x: 255, startPoint y: 173, endPoint x: 223, endPoint y: 150, distance: 39.3
click at [223, 150] on div at bounding box center [286, 167] width 336 height 65
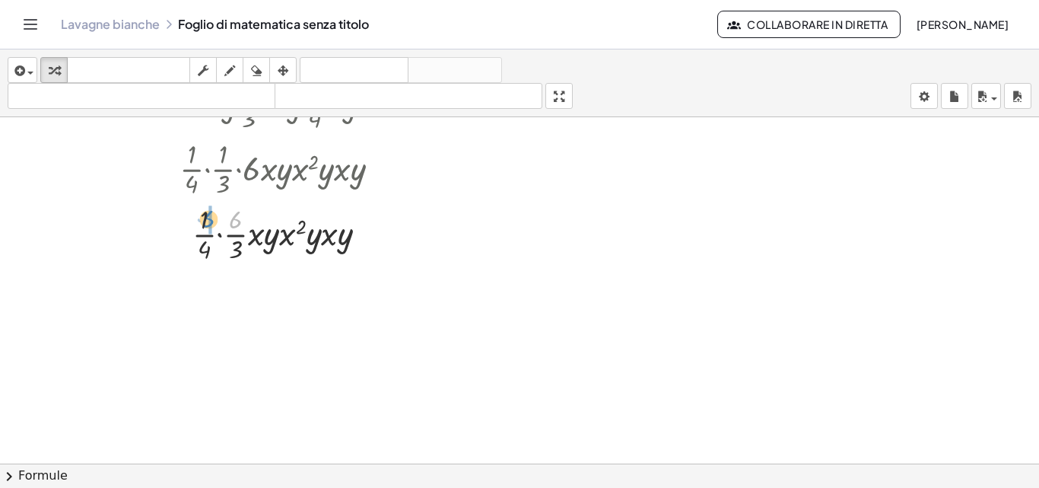
drag, startPoint x: 232, startPoint y: 219, endPoint x: 205, endPoint y: 218, distance: 27.4
click at [205, 218] on div at bounding box center [286, 233] width 336 height 65
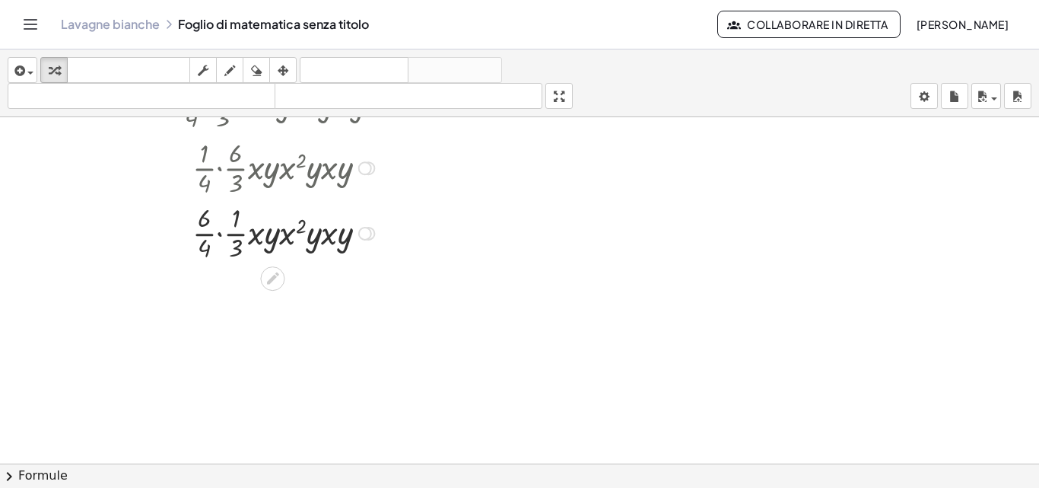
scroll to position [3419, 0]
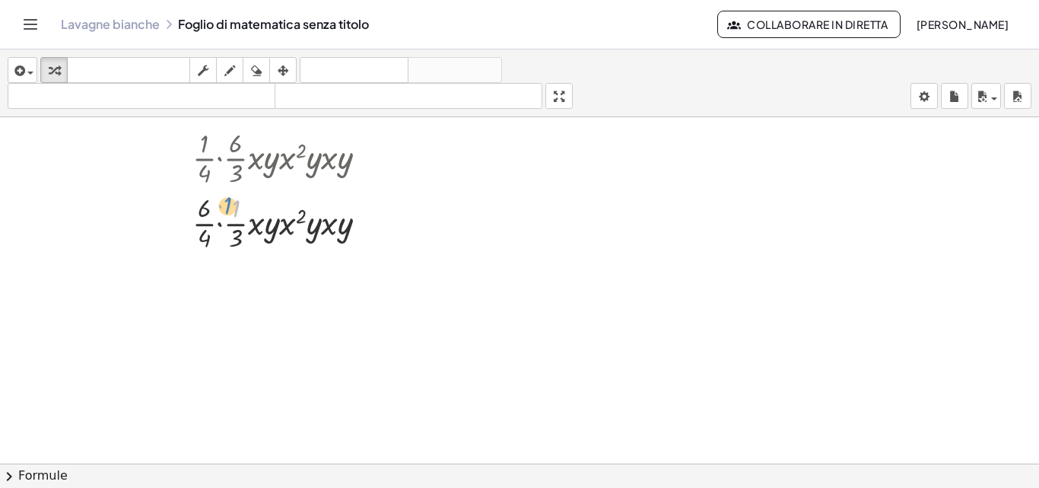
drag, startPoint x: 237, startPoint y: 210, endPoint x: 229, endPoint y: 207, distance: 8.9
click at [229, 207] on div at bounding box center [286, 221] width 336 height 65
drag, startPoint x: 238, startPoint y: 236, endPoint x: 210, endPoint y: 240, distance: 28.4
click at [210, 240] on div at bounding box center [286, 221] width 336 height 65
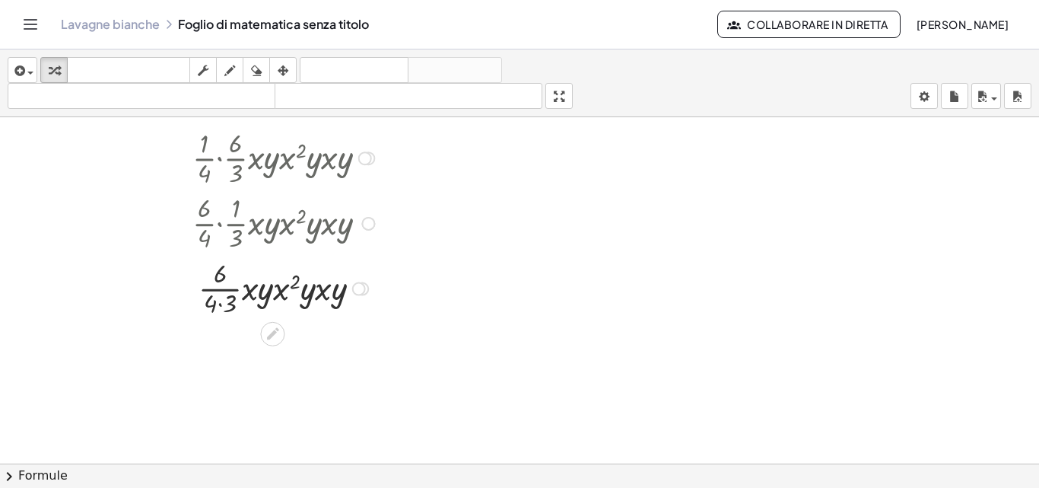
scroll to position [3461, 0]
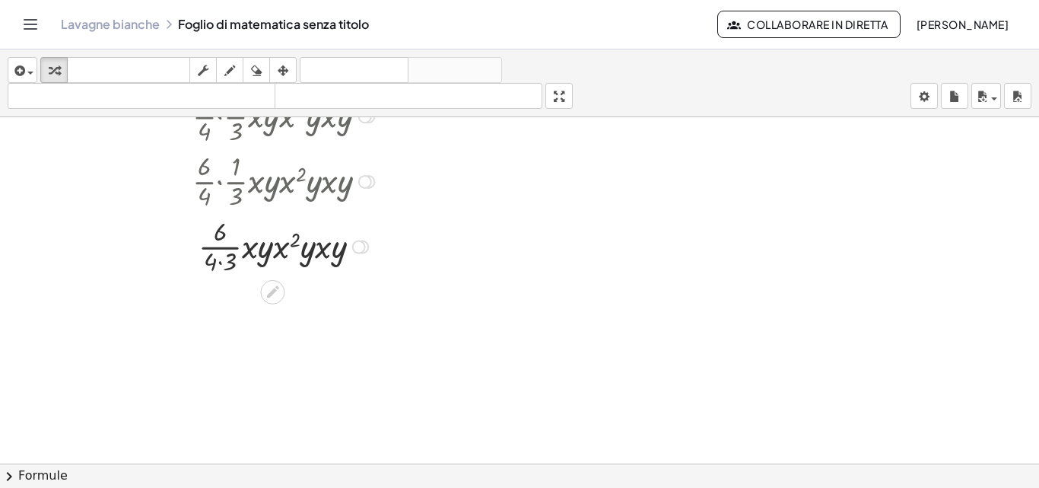
click at [265, 294] on icon at bounding box center [273, 292] width 16 height 16
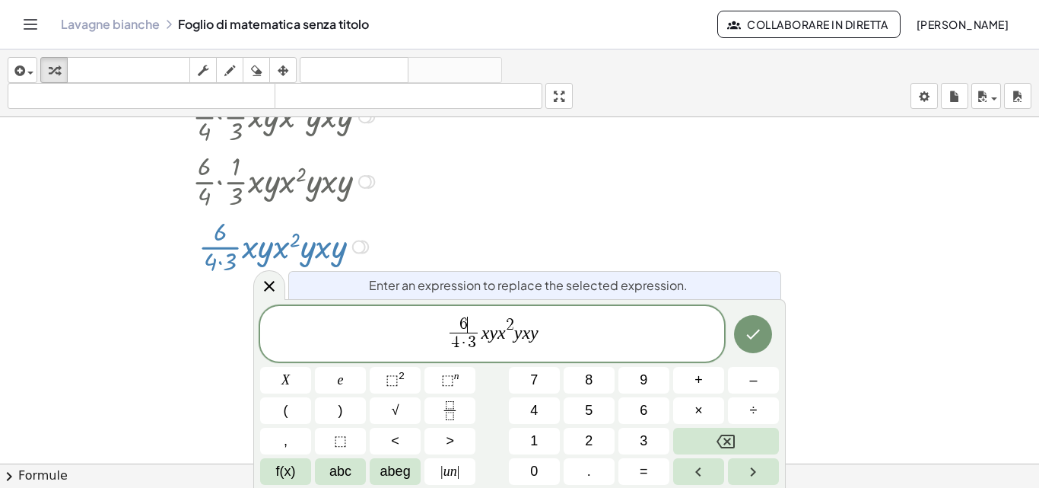
click at [472, 326] on span "6 ​" at bounding box center [464, 324] width 29 height 17
click at [753, 330] on icon "Fatto" at bounding box center [753, 334] width 18 height 18
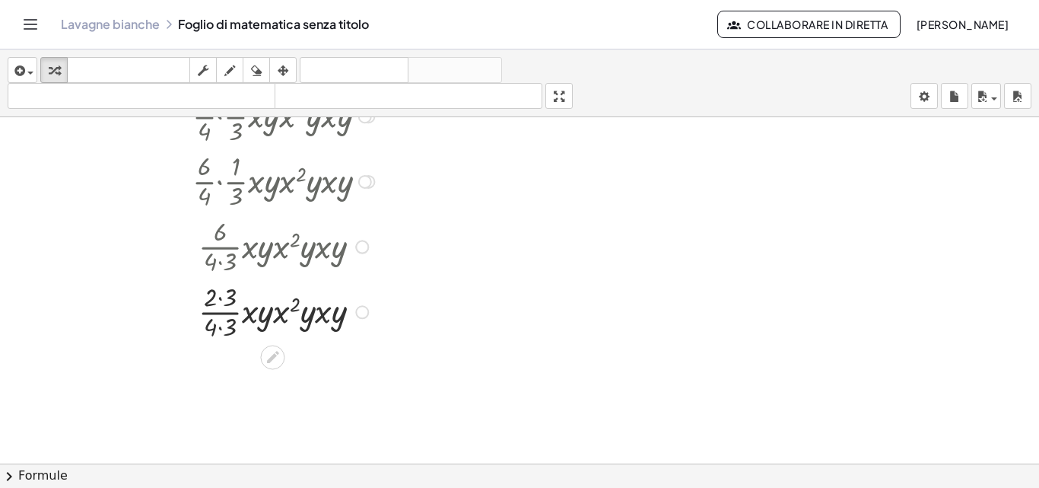
scroll to position [3537, 0]
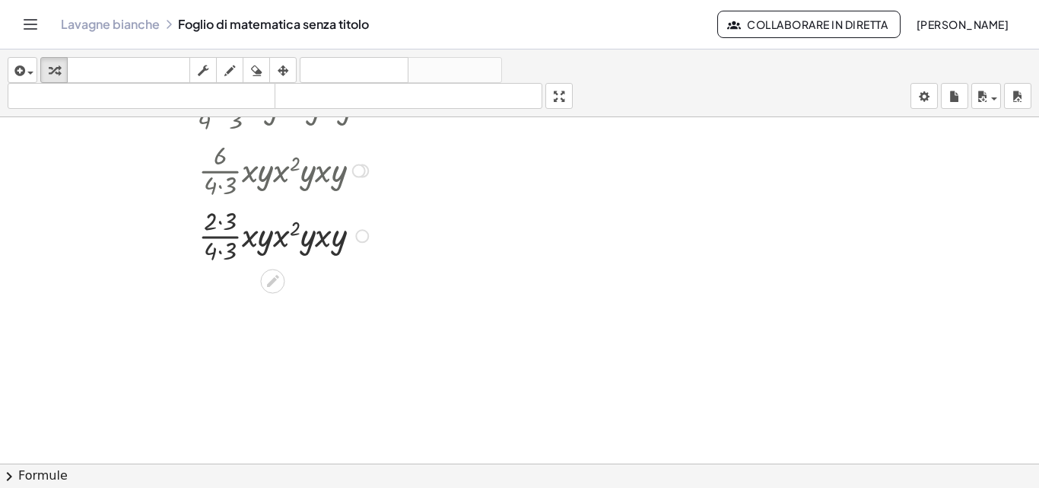
click at [218, 223] on div at bounding box center [286, 234] width 336 height 65
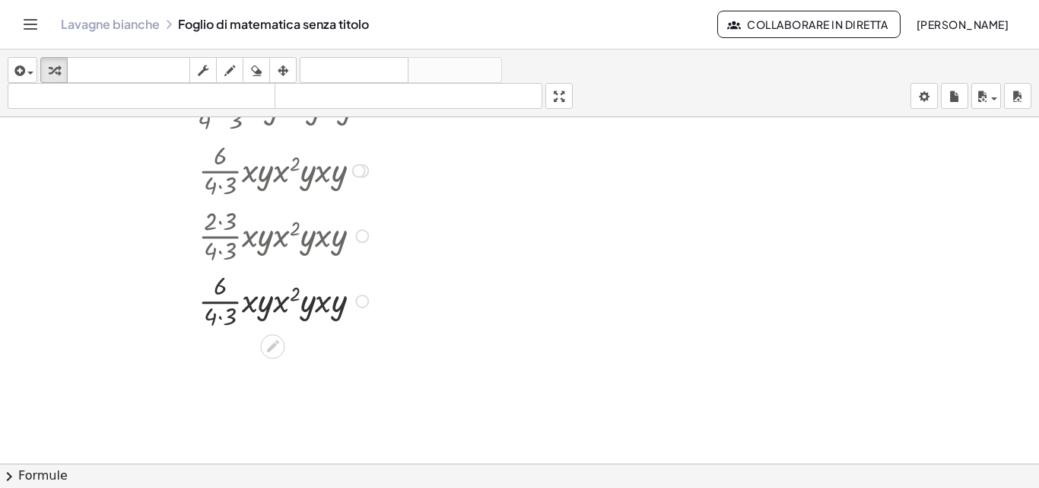
scroll to position [3613, 0]
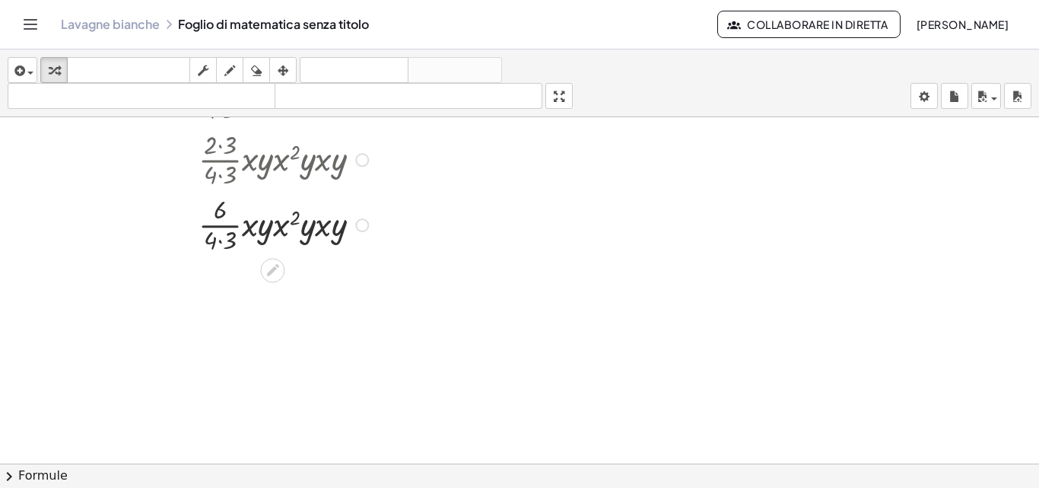
click at [219, 240] on div at bounding box center [286, 223] width 336 height 65
click at [276, 264] on icon at bounding box center [273, 270] width 12 height 12
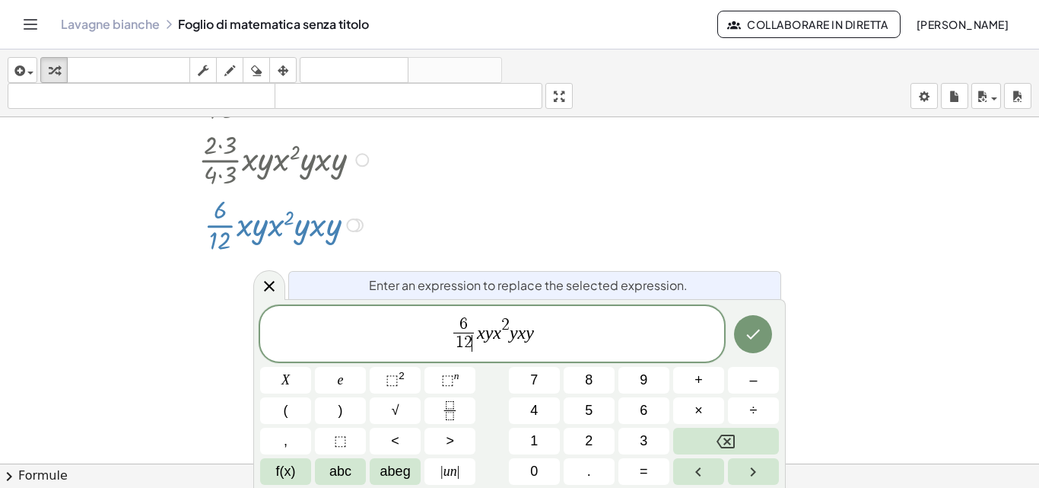
click at [469, 339] on span "2" at bounding box center [468, 342] width 8 height 17
click at [755, 337] on icon "Fatto" at bounding box center [753, 334] width 18 height 18
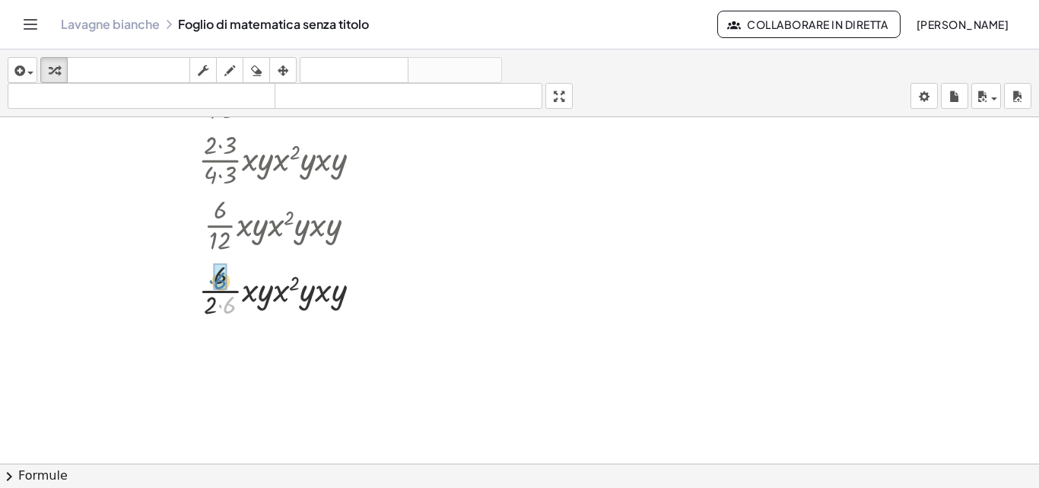
drag, startPoint x: 227, startPoint y: 306, endPoint x: 218, endPoint y: 281, distance: 26.0
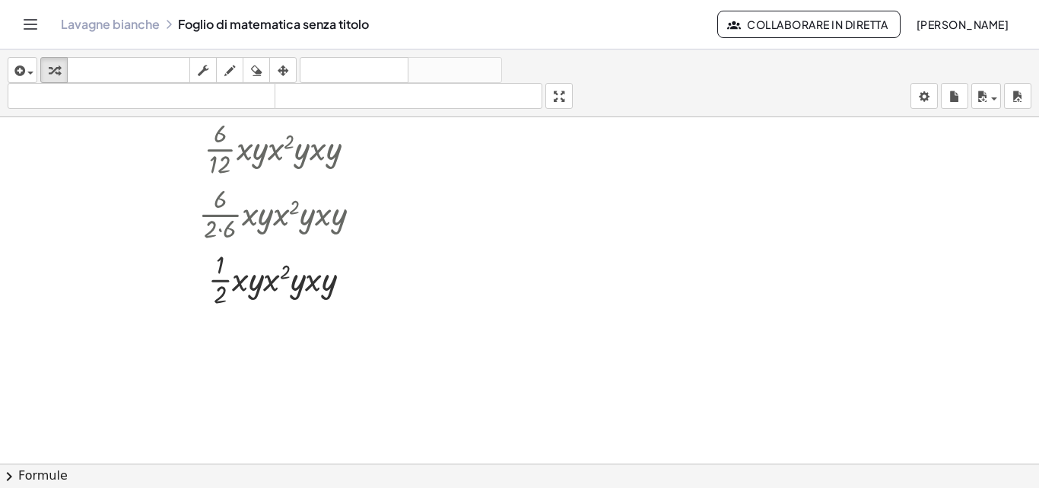
scroll to position [3765, 0]
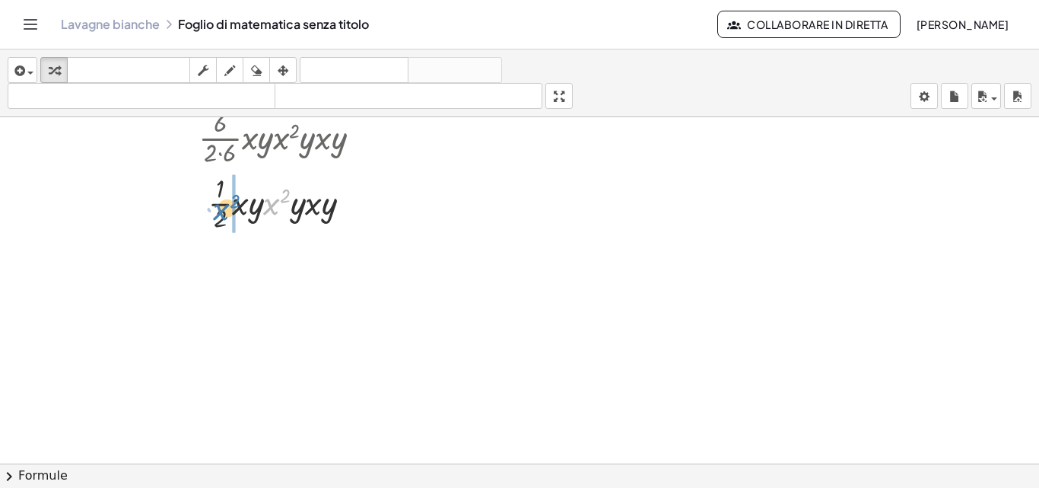
drag, startPoint x: 266, startPoint y: 205, endPoint x: 216, endPoint y: 211, distance: 50.5
click at [216, 211] on div at bounding box center [286, 202] width 336 height 65
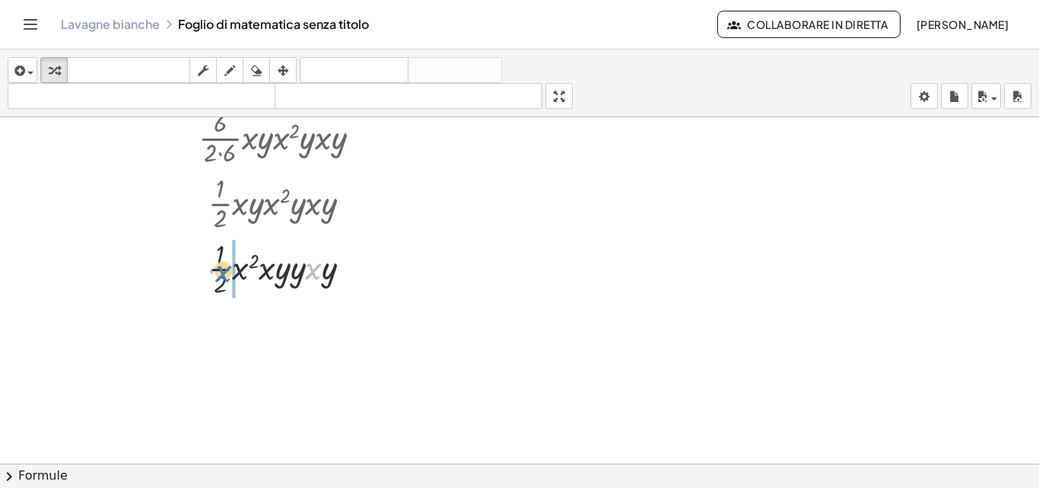
drag, startPoint x: 313, startPoint y: 267, endPoint x: 224, endPoint y: 269, distance: 89.8
click at [224, 269] on div at bounding box center [286, 267] width 336 height 65
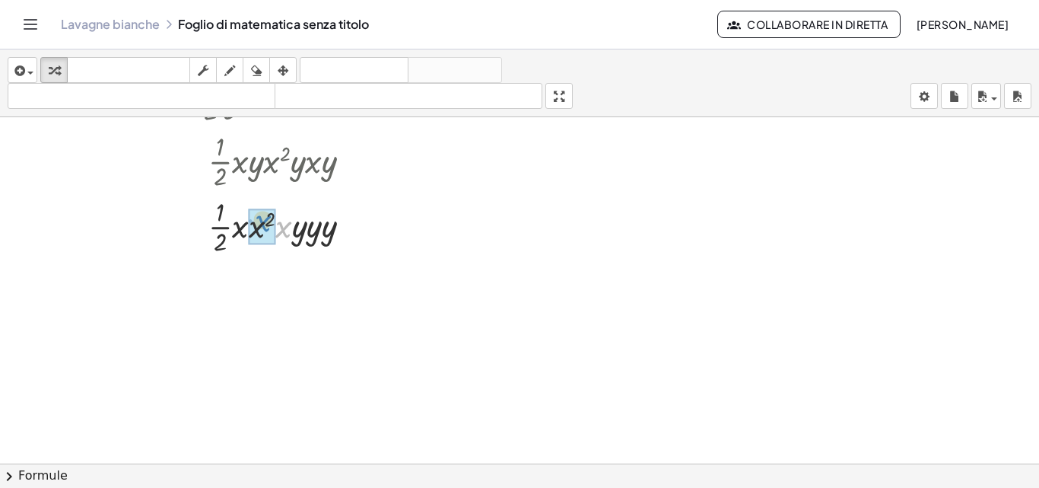
drag, startPoint x: 281, startPoint y: 233, endPoint x: 274, endPoint y: 230, distance: 8.2
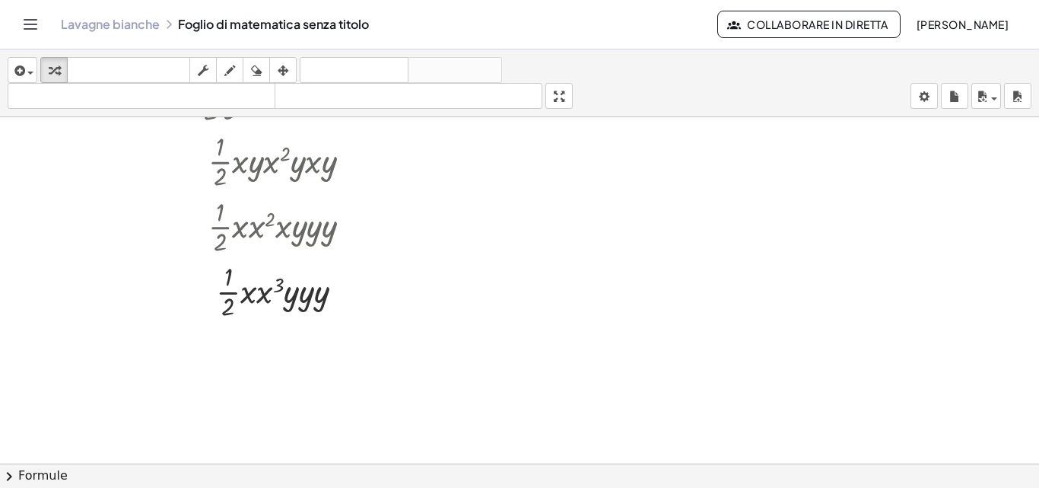
scroll to position [3883, 0]
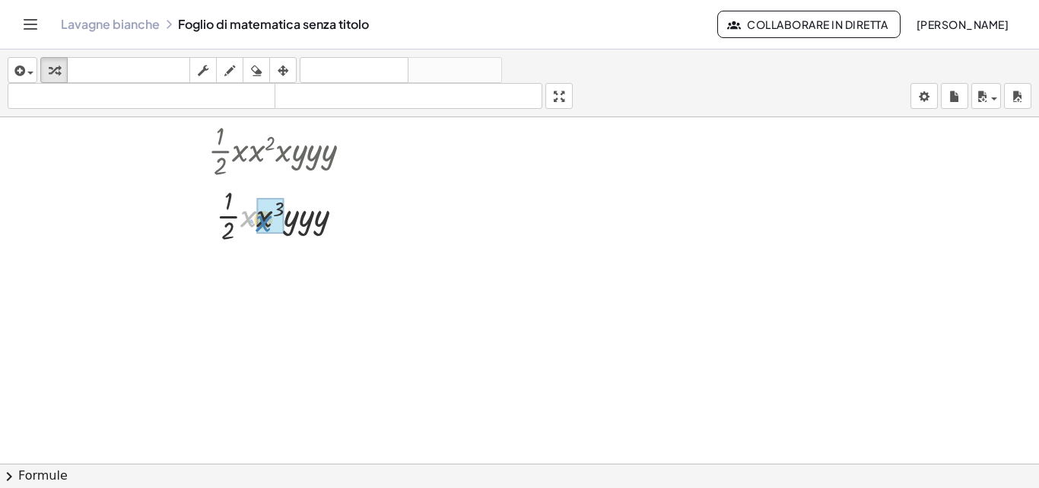
drag, startPoint x: 246, startPoint y: 219, endPoint x: 262, endPoint y: 224, distance: 15.9
drag, startPoint x: 284, startPoint y: 225, endPoint x: 296, endPoint y: 227, distance: 11.5
drag, startPoint x: 311, startPoint y: 223, endPoint x: 294, endPoint y: 226, distance: 17.0
